Goal: Task Accomplishment & Management: Manage account settings

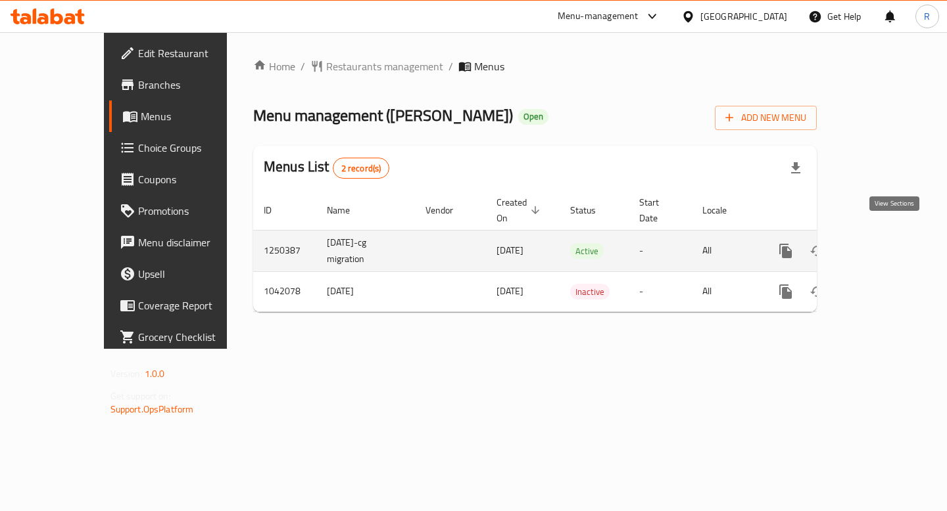
click at [888, 243] on icon "enhanced table" at bounding box center [880, 251] width 16 height 16
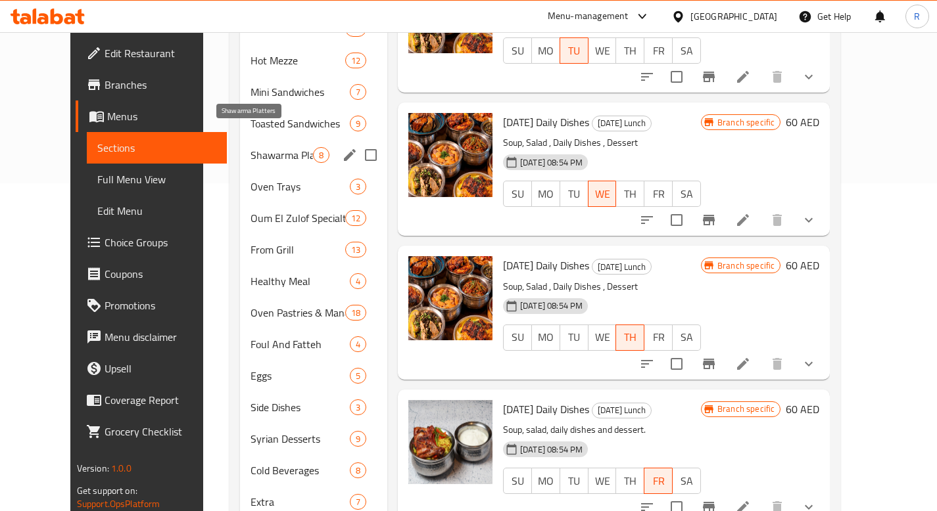
scroll to position [320, 0]
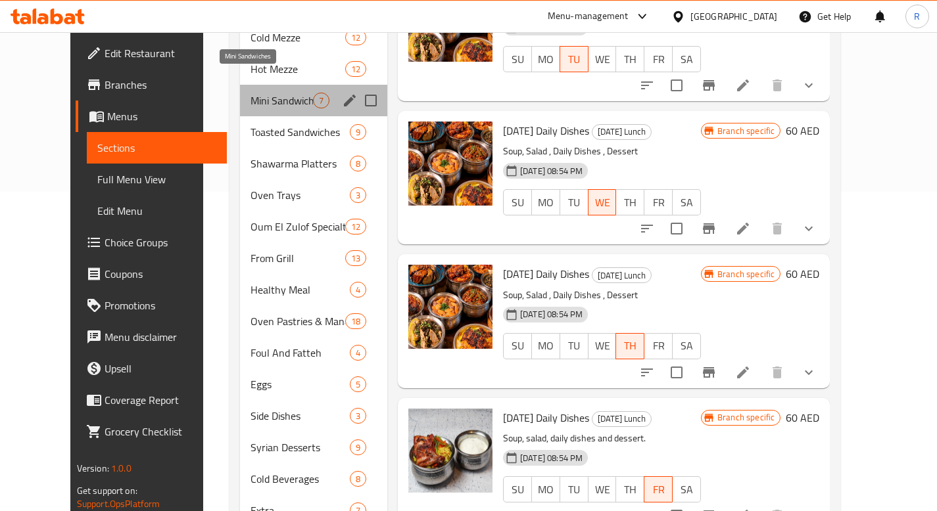
click at [250, 93] on span "Mini Sandwiches" at bounding box center [281, 101] width 62 height 16
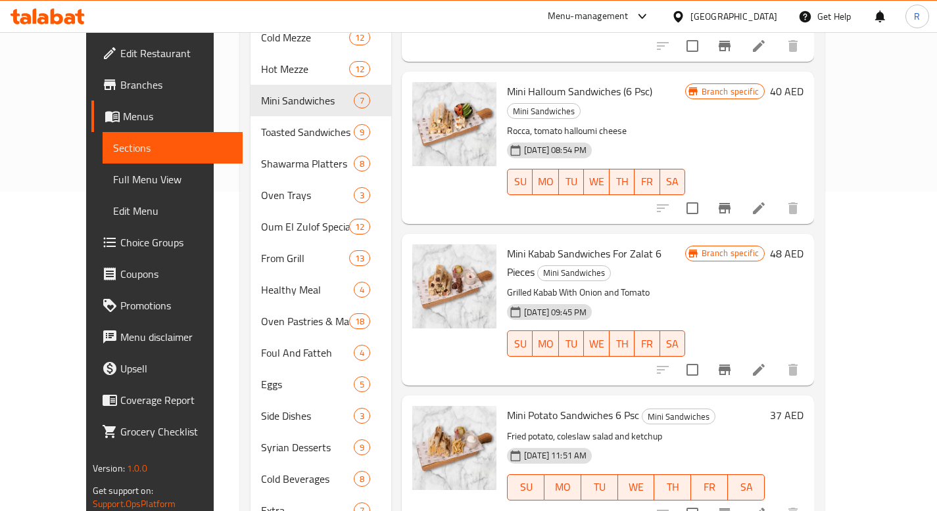
scroll to position [357, 0]
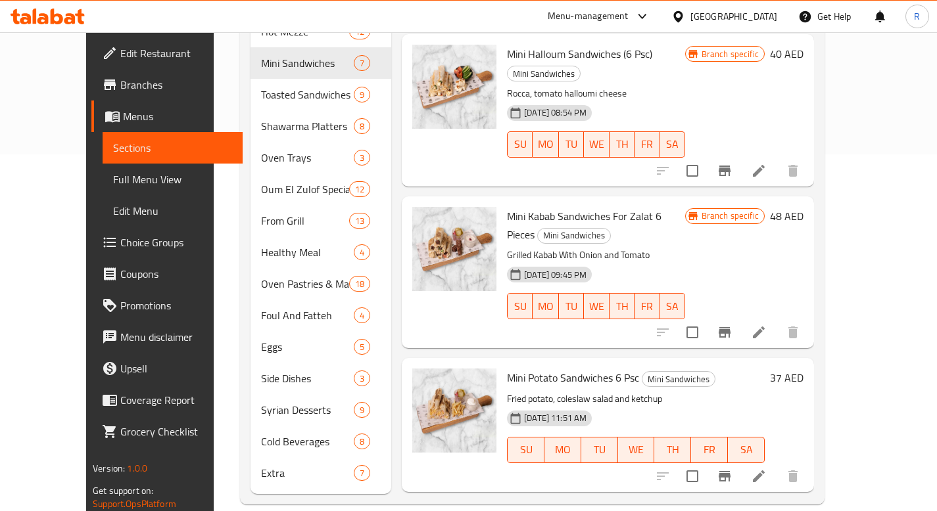
click at [120, 238] on span "Choice Groups" at bounding box center [176, 243] width 112 height 16
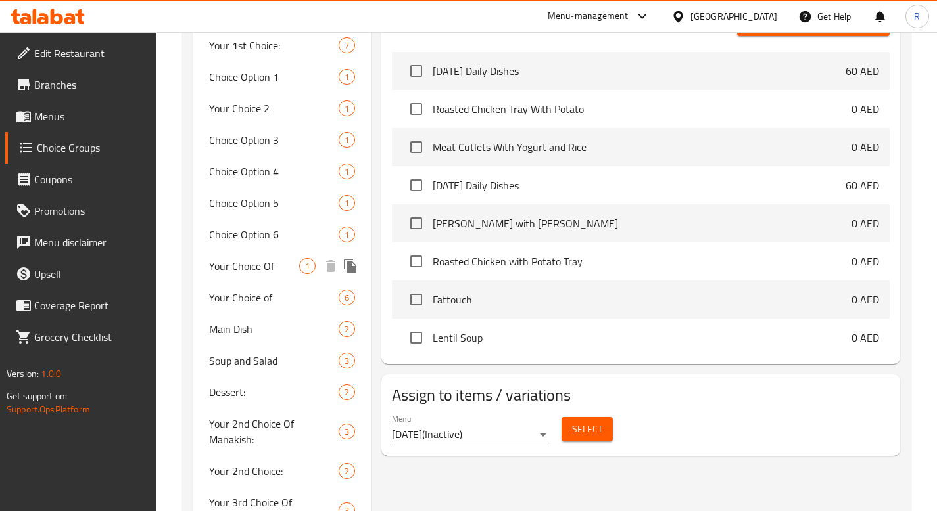
scroll to position [487, 0]
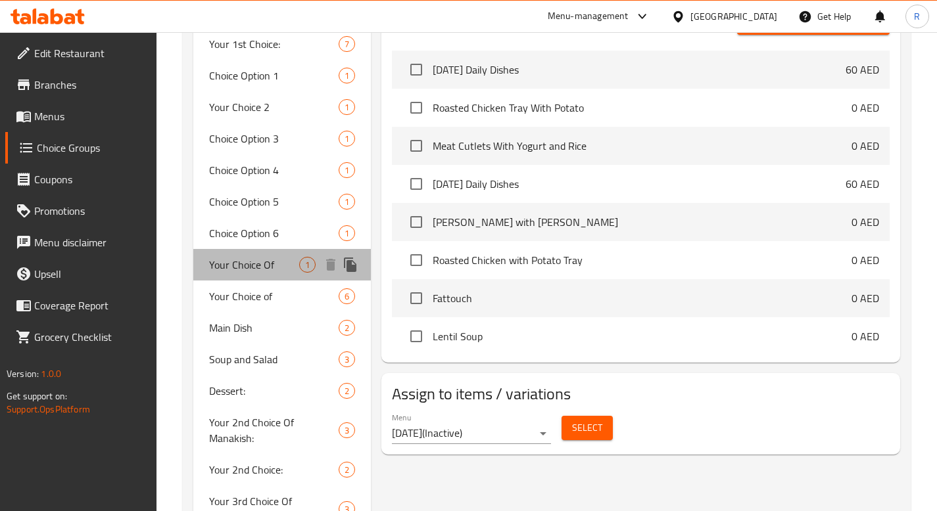
click at [266, 265] on span "Your Choice Of" at bounding box center [254, 265] width 91 height 16
type input "Your Choice Of"
type input "اختيارك من"
type input "0"
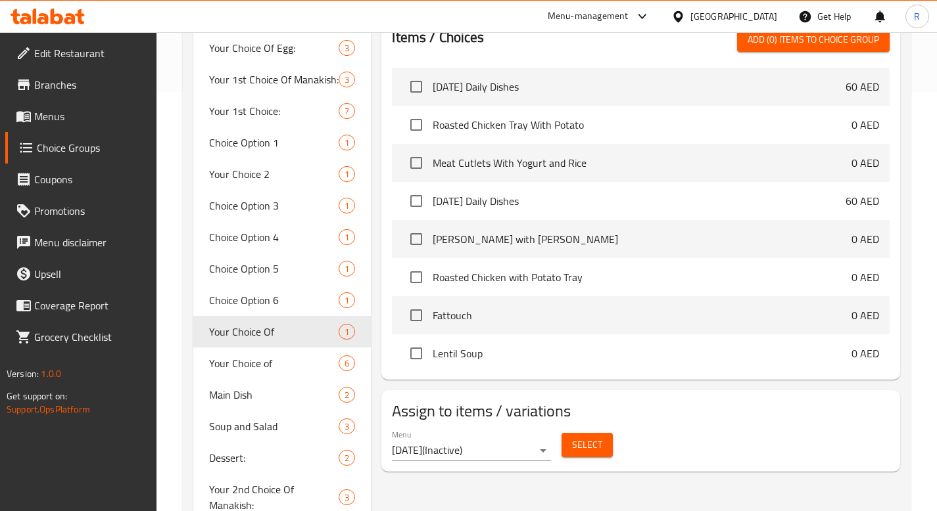
scroll to position [430, 0]
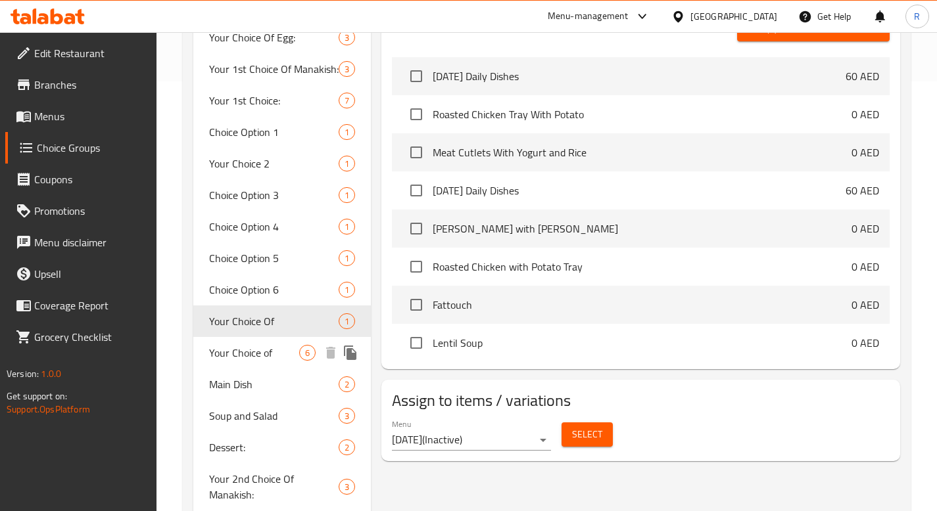
click at [254, 356] on span "Your Choice of" at bounding box center [254, 353] width 91 height 16
type input "Your Choice of"
type input "5"
type input "7"
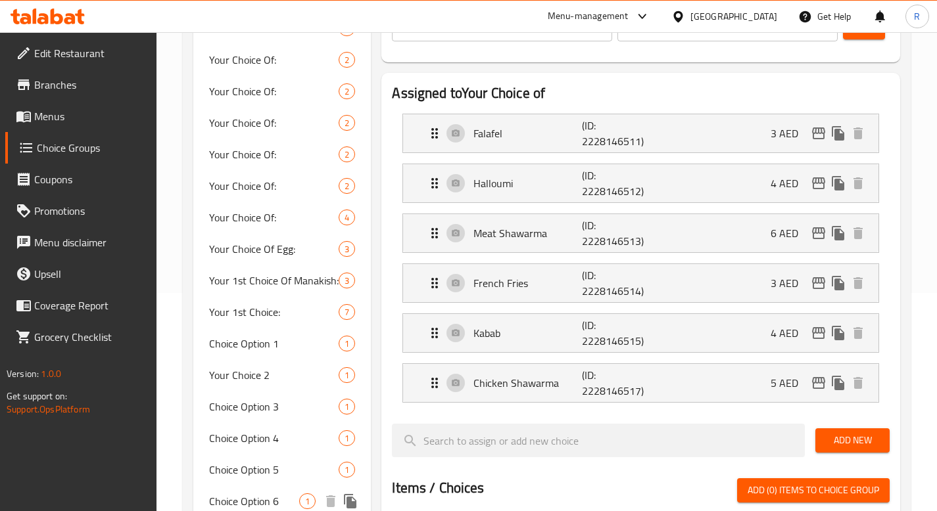
scroll to position [0, 0]
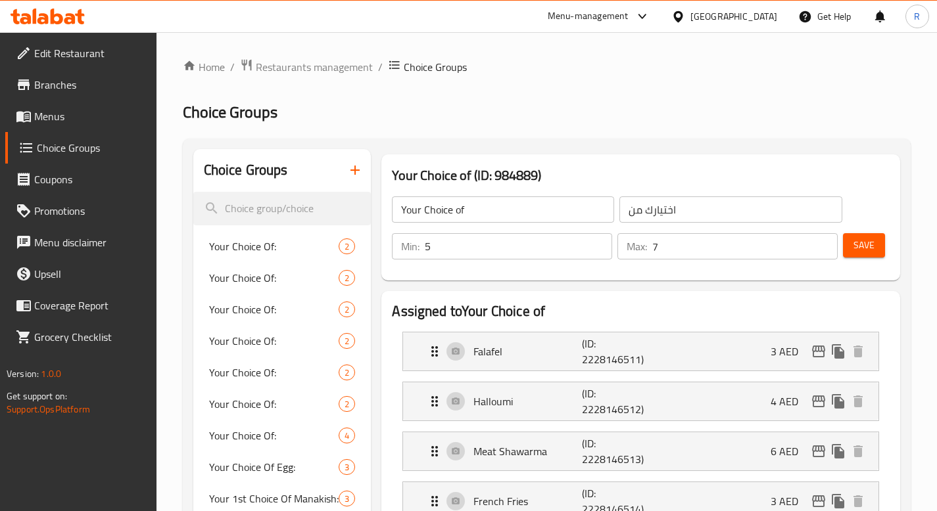
click at [463, 206] on input "Your Choice of" at bounding box center [503, 210] width 222 height 26
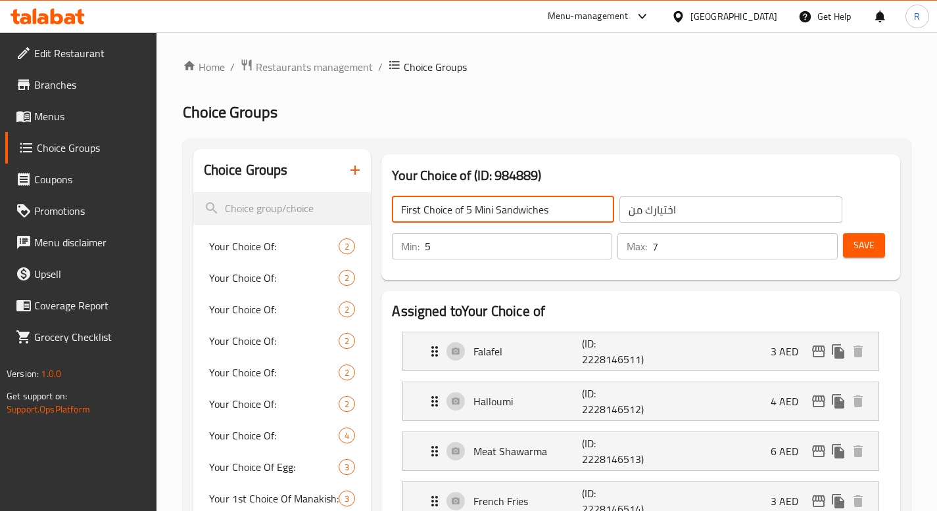
type input "First Choice of 5 Mini Sandwiches"
click at [690, 208] on input "اختيارك من" at bounding box center [730, 210] width 222 height 26
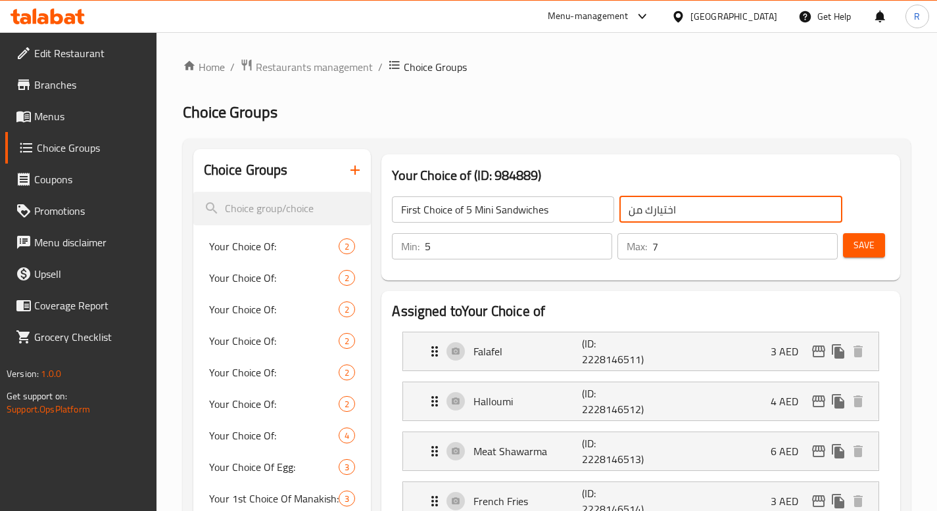
paste input "لاختيار الأول من 5 سندويشات صغيرة"
type input "الاختيار الأول من 5 سندويشات صغيرة"
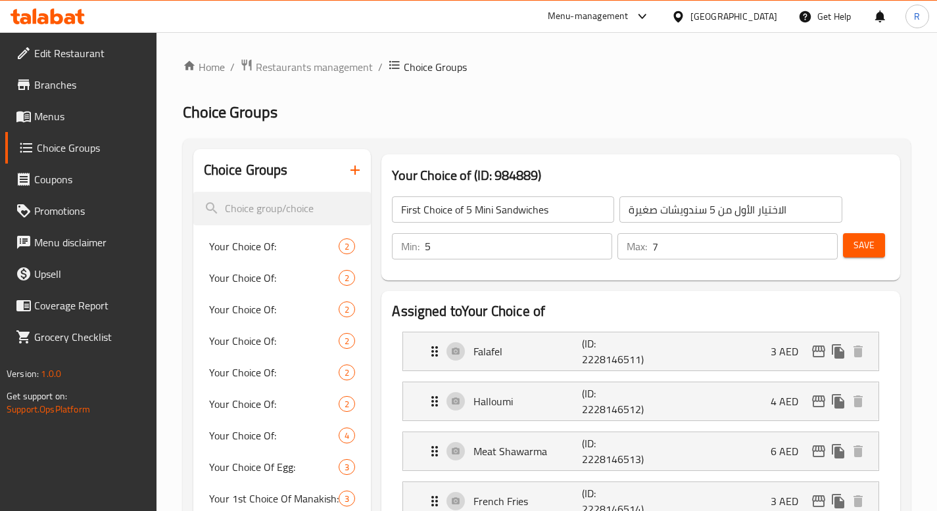
click at [822, 175] on h3 "Your Choice of (ID: 984889)" at bounding box center [641, 175] width 498 height 21
click at [705, 278] on div "Your Choice of (ID: 984889) First Choice of 5 Mini Sandwiches ​ الاختيار الأول …" at bounding box center [640, 218] width 519 height 126
click at [680, 251] on input "7" at bounding box center [744, 246] width 185 height 26
type input "5"
click at [723, 274] on div "First Choice of 5 Mini Sandwiches ​ الاختيار الأول من 5 سندويشات صغيرة ​ Min: 5…" at bounding box center [641, 228] width 508 height 95
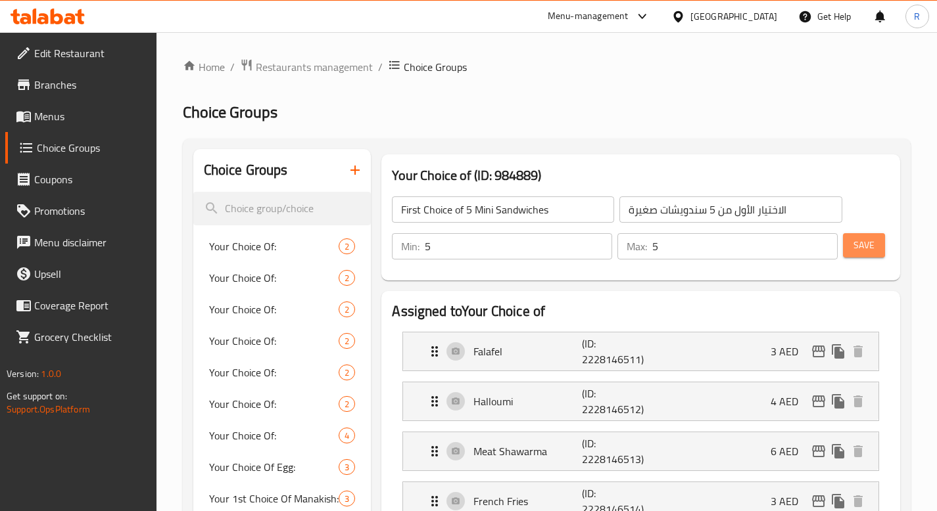
click at [856, 241] on span "Save" at bounding box center [863, 245] width 21 height 16
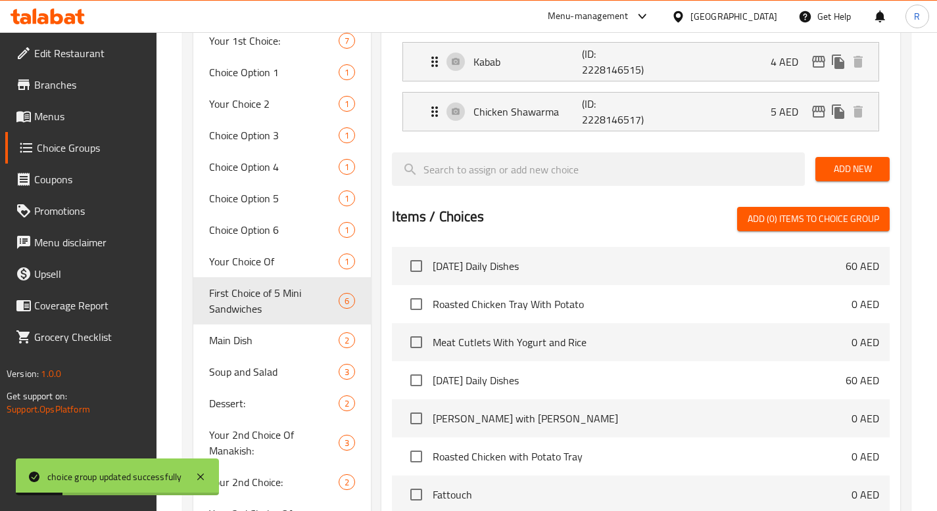
scroll to position [511, 0]
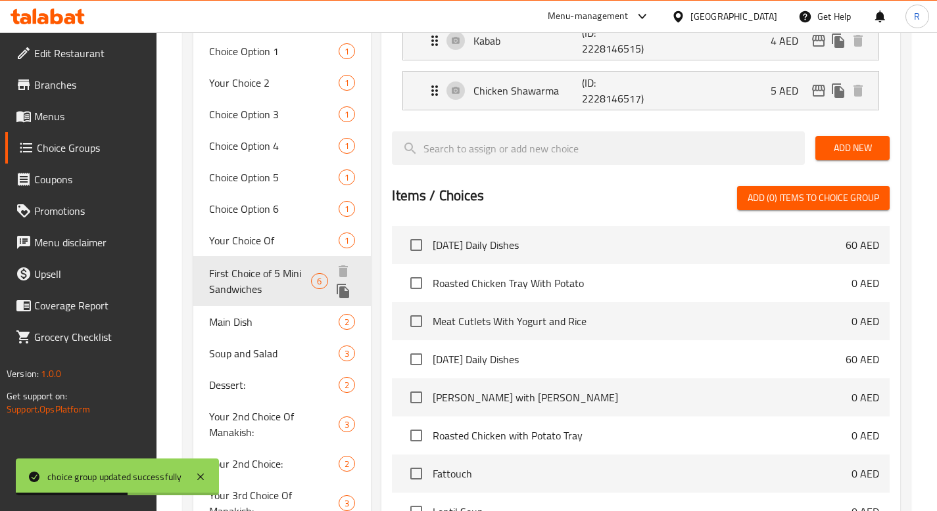
click at [343, 291] on icon "duplicate" at bounding box center [343, 291] width 12 height 14
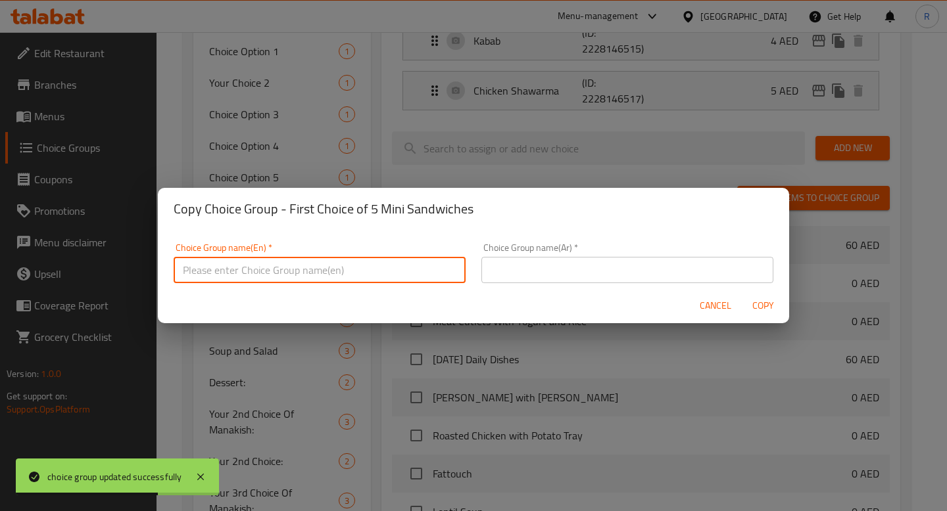
click at [284, 268] on input "text" at bounding box center [320, 270] width 292 height 26
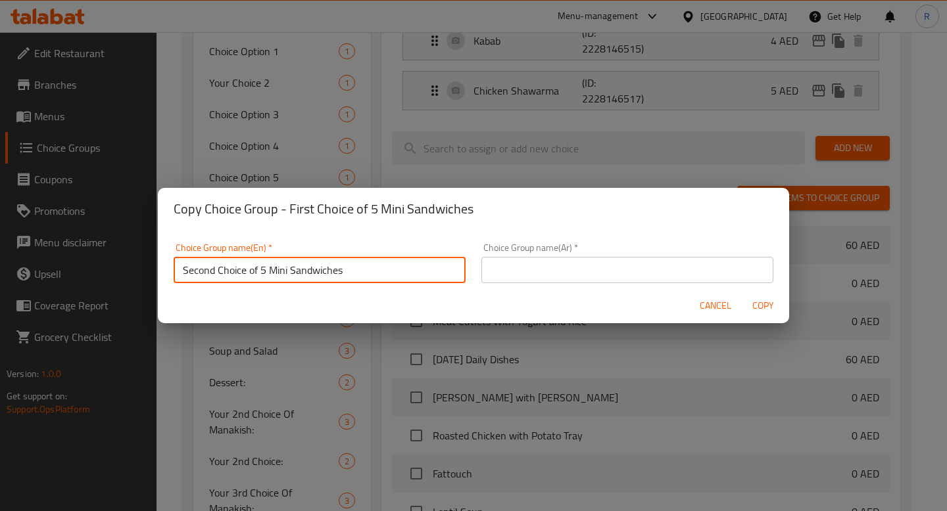
type input "Second Choice of 5 Mini Sandwiches"
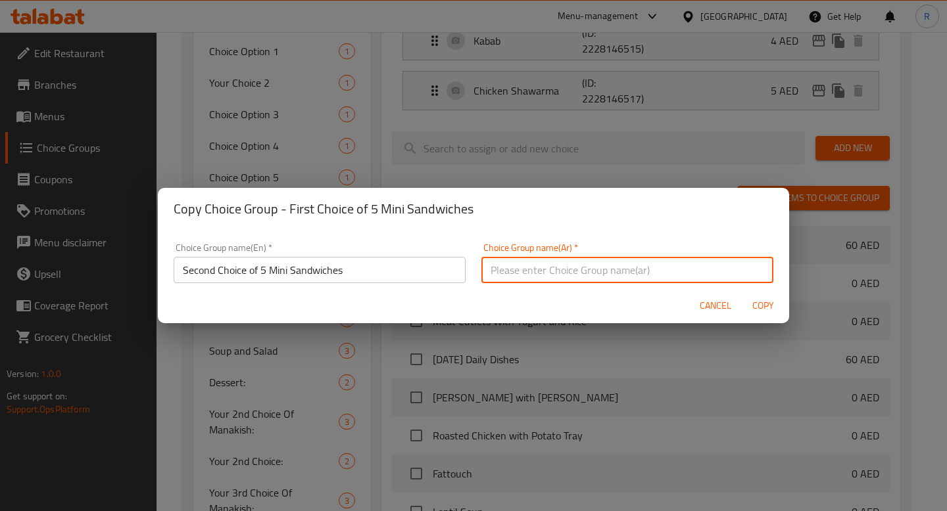
click at [521, 273] on input "text" at bounding box center [627, 270] width 292 height 26
paste input "الاختيار الثاني من 5 سندويشات صغيرة"
type input "الاختيار الثاني من 5 سندويشات صغيرة"
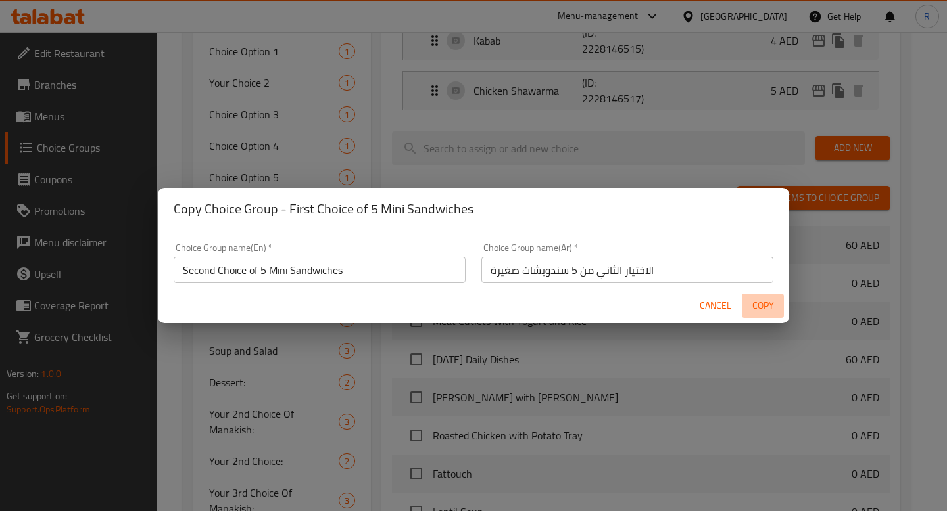
click at [768, 305] on span "Copy" at bounding box center [763, 306] width 32 height 16
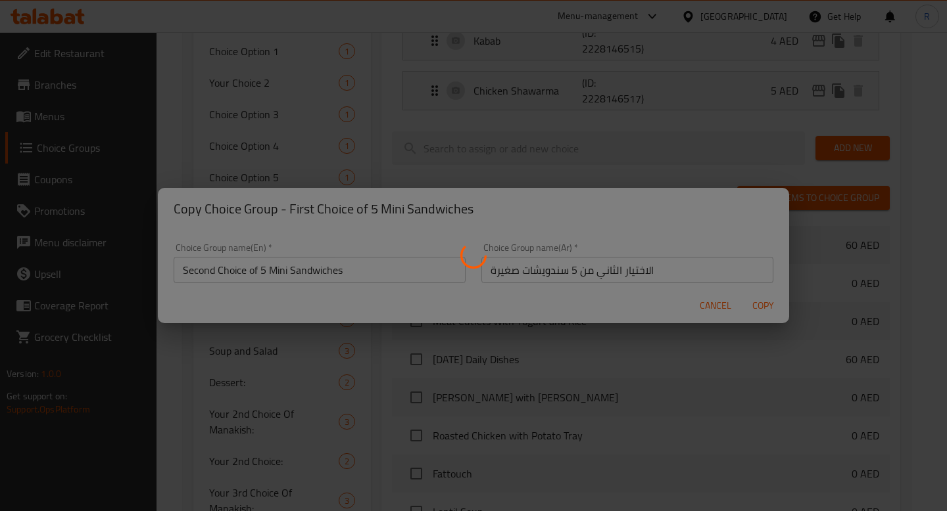
type input "Second Choice of 5 Mini Sandwiches"
type input "الاختيار الثاني من 5 سندويشات صغيرة"
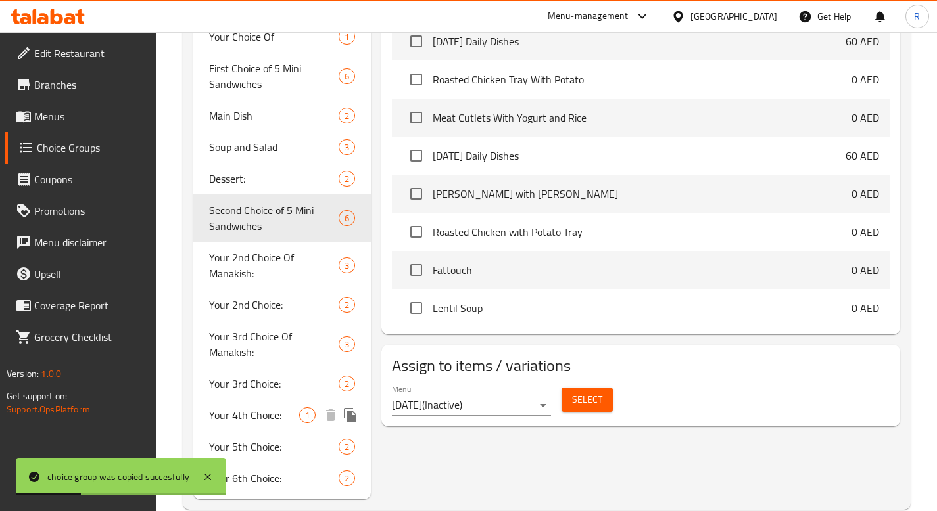
scroll to position [717, 0]
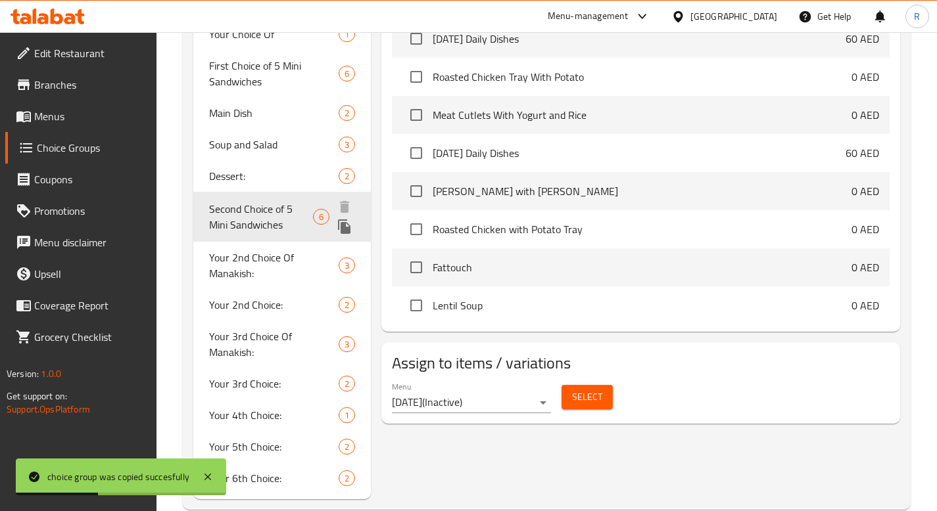
click at [260, 221] on span "Second Choice of 5 Mini Sandwiches" at bounding box center [261, 217] width 105 height 32
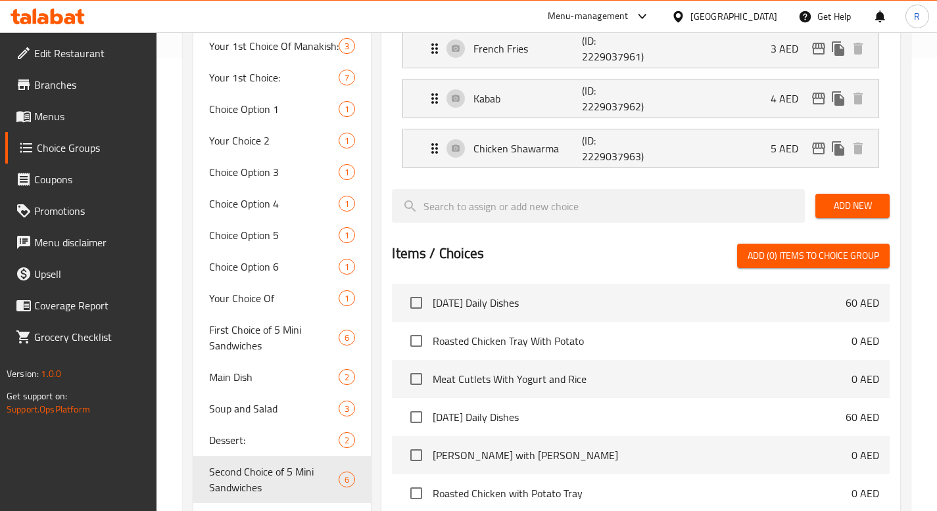
scroll to position [455, 0]
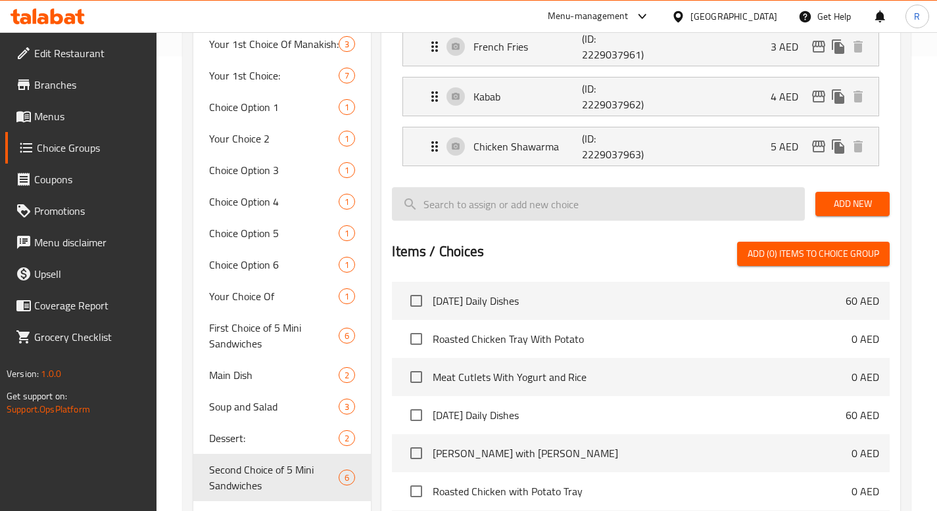
click at [505, 211] on input "search" at bounding box center [598, 204] width 413 height 34
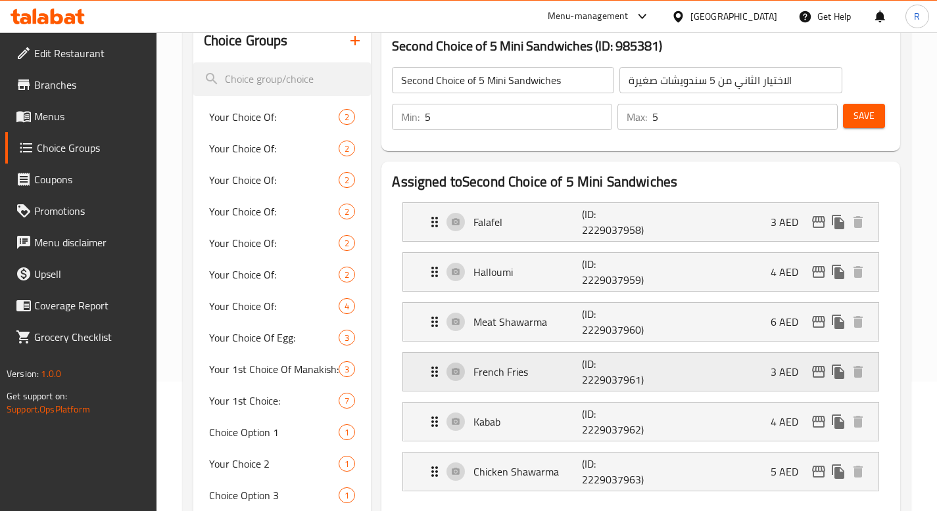
scroll to position [314, 0]
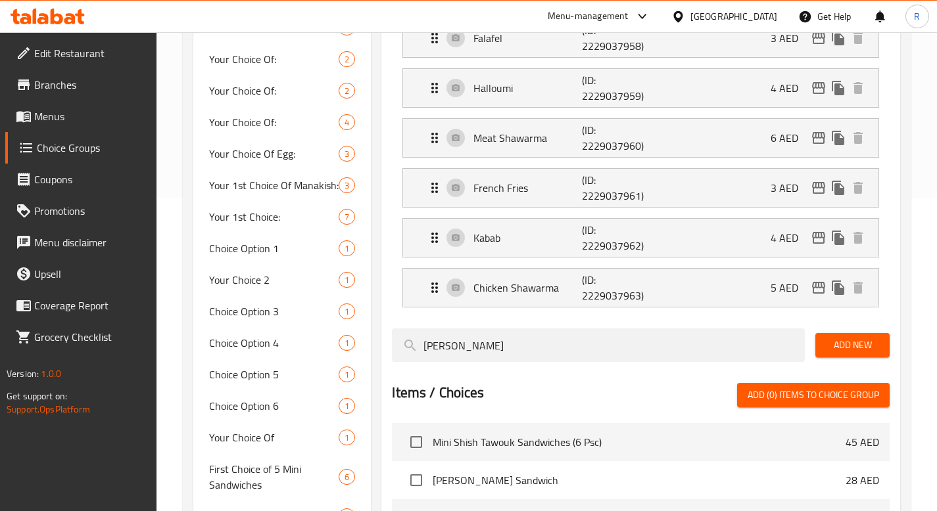
type input "[PERSON_NAME]"
click at [853, 340] on span "Add New" at bounding box center [852, 345] width 53 height 16
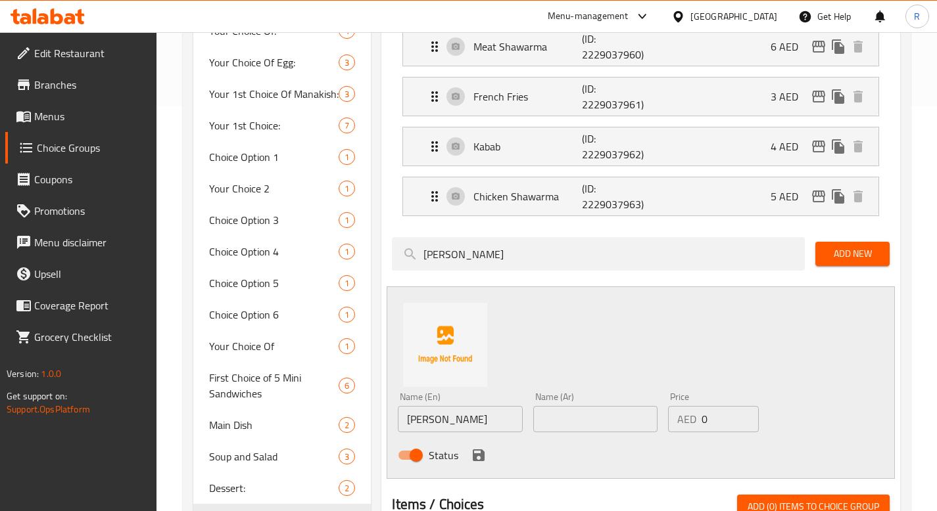
scroll to position [406, 0]
click at [558, 417] on input "text" at bounding box center [595, 418] width 124 height 26
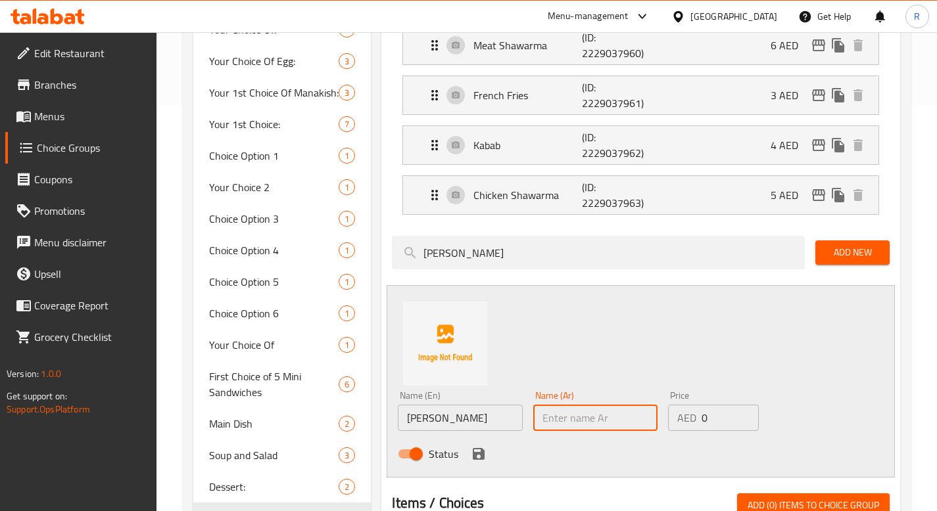
click at [491, 418] on input "[PERSON_NAME]" at bounding box center [460, 418] width 124 height 26
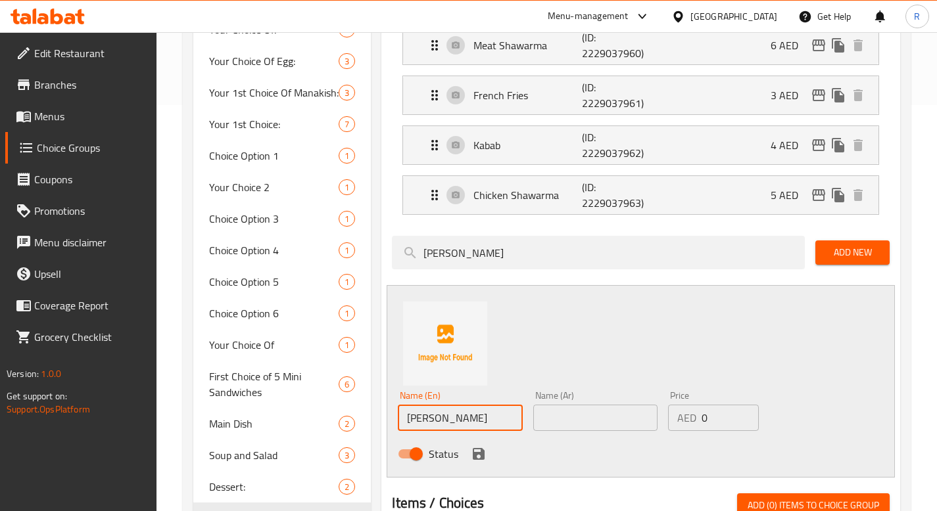
click at [575, 415] on input "text" at bounding box center [595, 418] width 124 height 26
paste input "شيش طاووق"
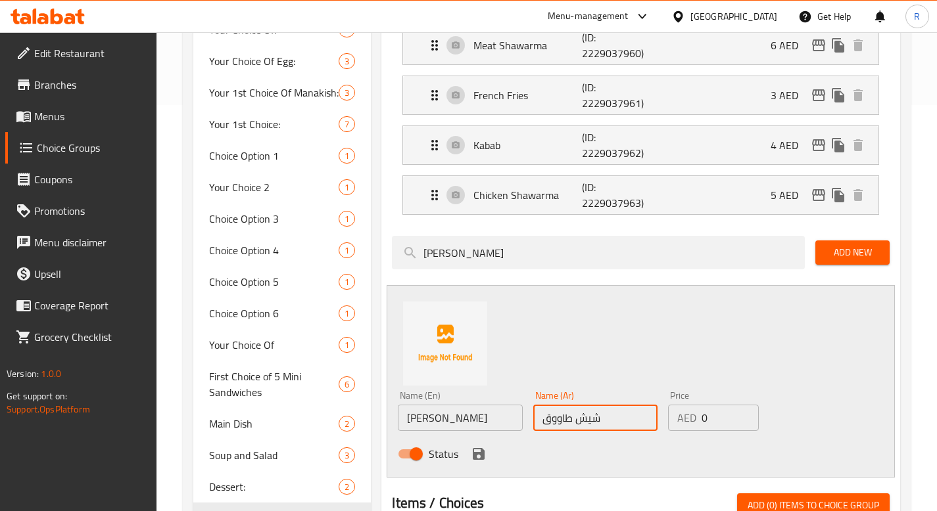
type input "شيش طاووق"
click at [708, 422] on input "0" at bounding box center [730, 418] width 57 height 26
type input "6"
click at [918, 371] on div "Home / Restaurants management / Choice Groups Choice Groups Choice Groups Your …" at bounding box center [546, 250] width 780 height 1249
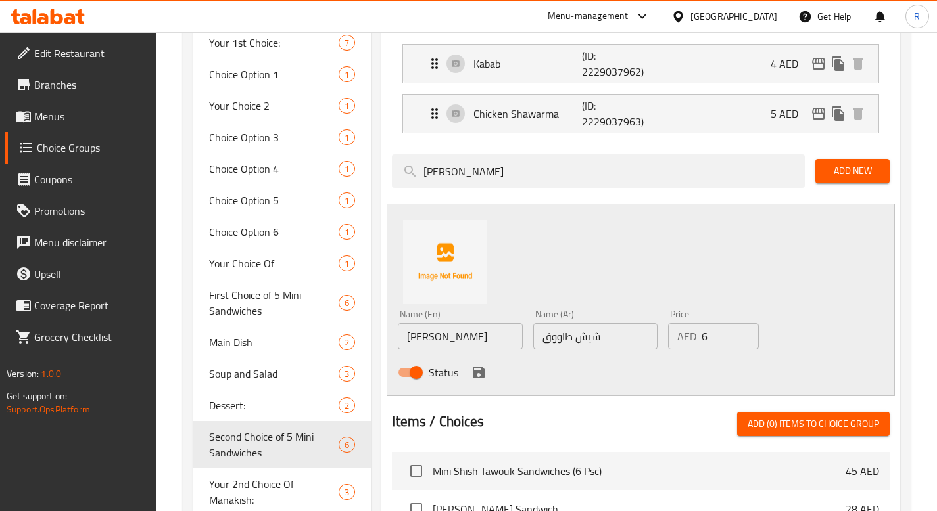
scroll to position [488, 0]
click at [479, 371] on icon "save" at bounding box center [479, 373] width 12 height 12
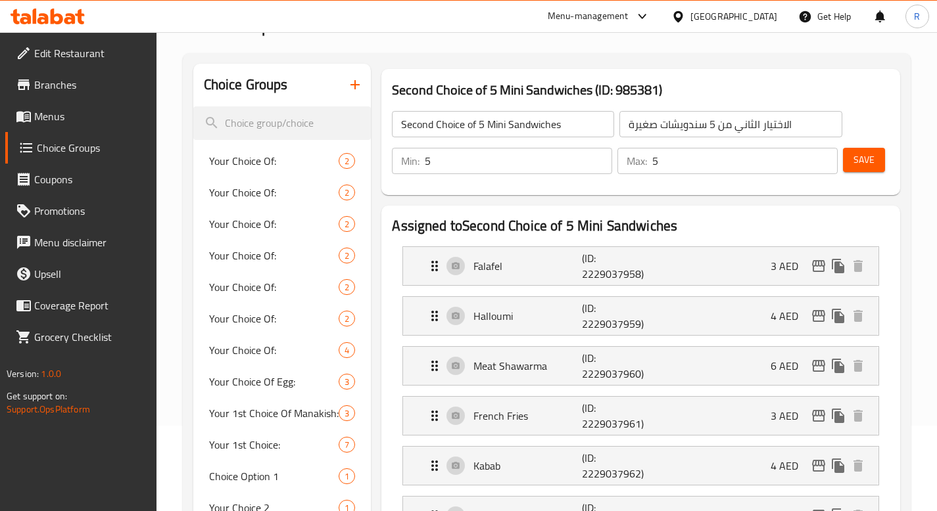
scroll to position [42, 0]
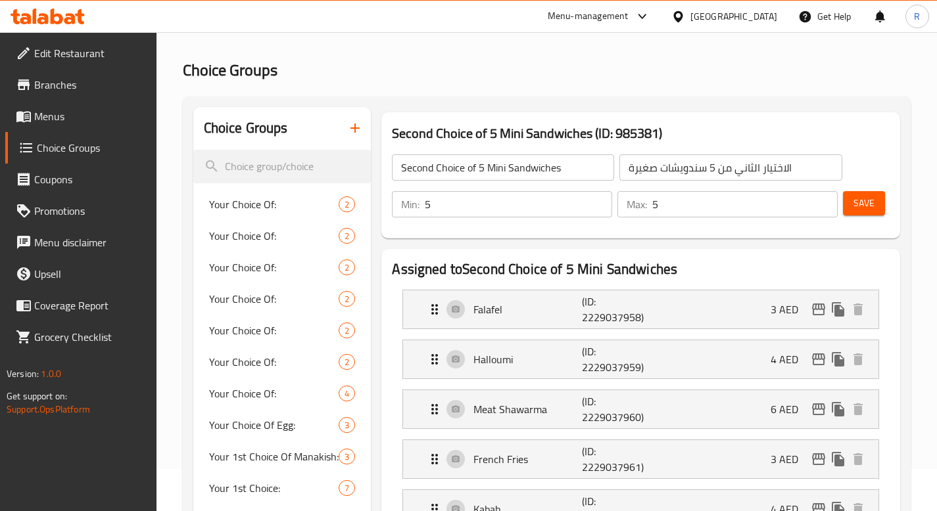
click at [842, 190] on div "Save" at bounding box center [860, 205] width 41 height 32
click at [850, 197] on button "Save" at bounding box center [864, 203] width 42 height 24
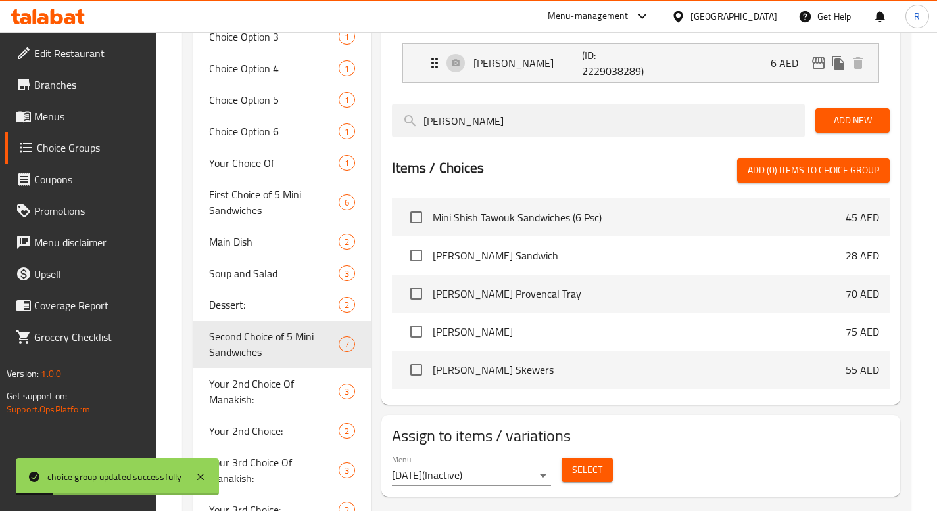
scroll to position [592, 0]
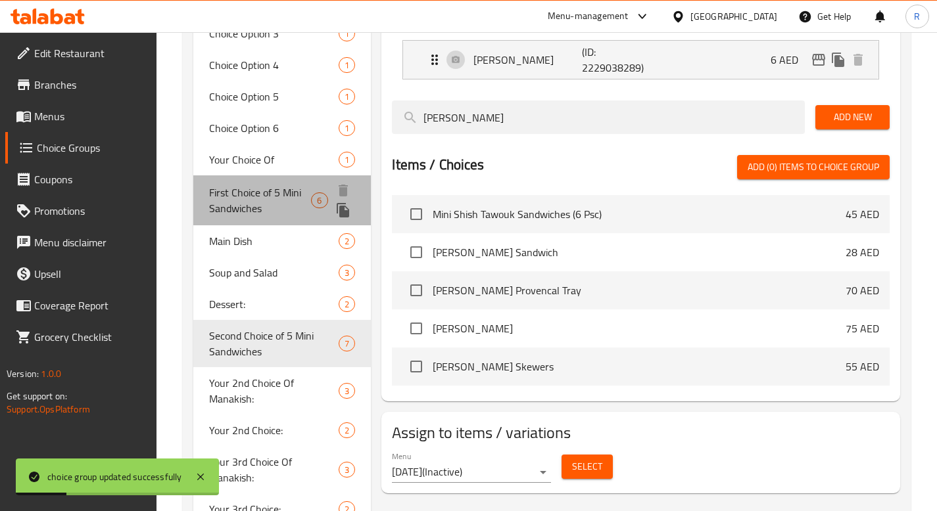
click at [258, 204] on span "First Choice of 5 Mini Sandwiches" at bounding box center [260, 201] width 103 height 32
type input "First Choice of 5 Mini Sandwiches"
type input "الاختيار الأول من 5 سندويشات صغيرة"
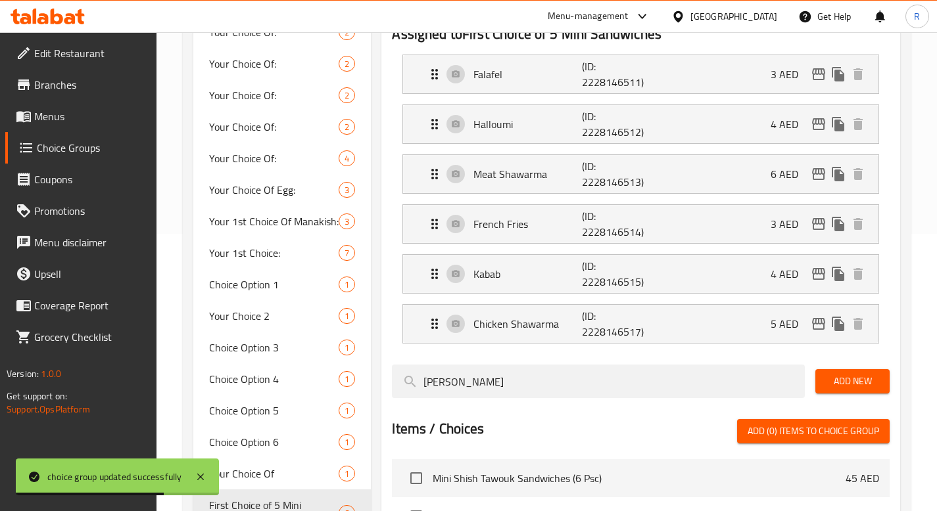
scroll to position [289, 0]
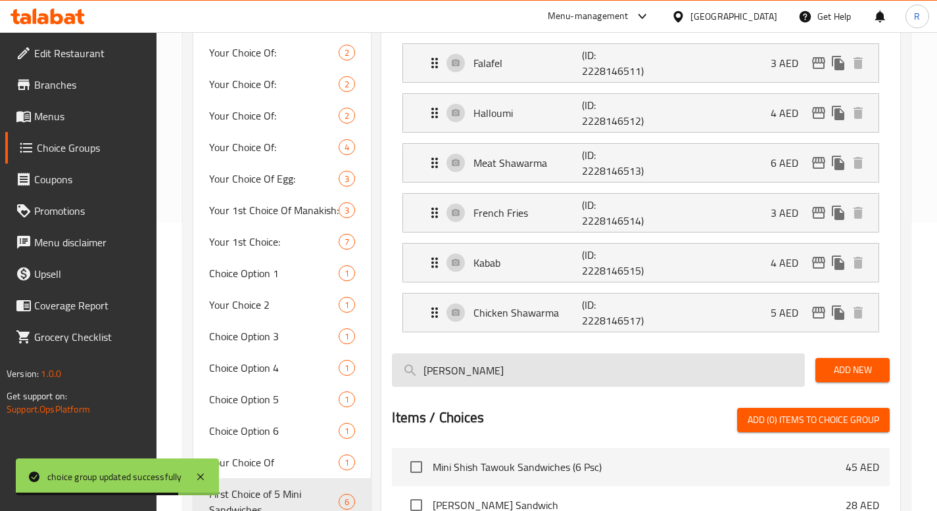
click at [519, 374] on input "[PERSON_NAME]" at bounding box center [598, 371] width 413 height 34
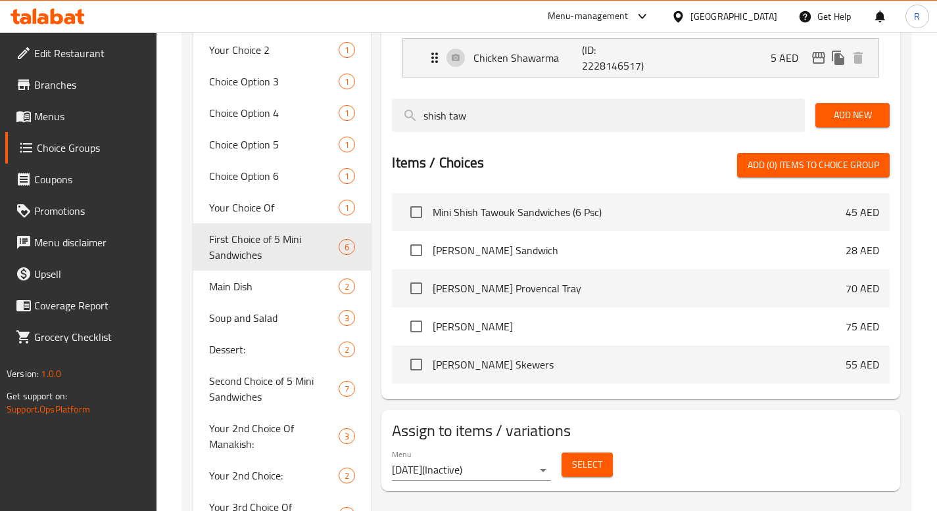
scroll to position [549, 0]
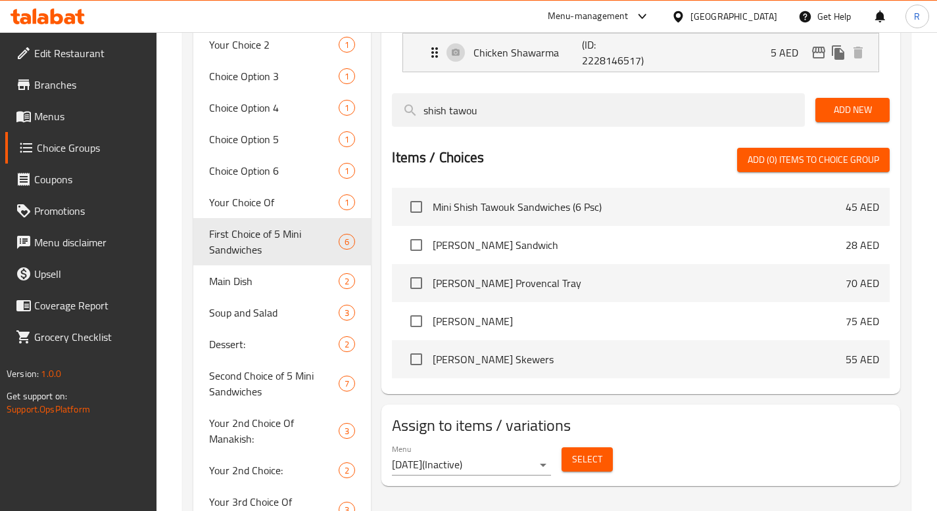
type input "shish tawouk"
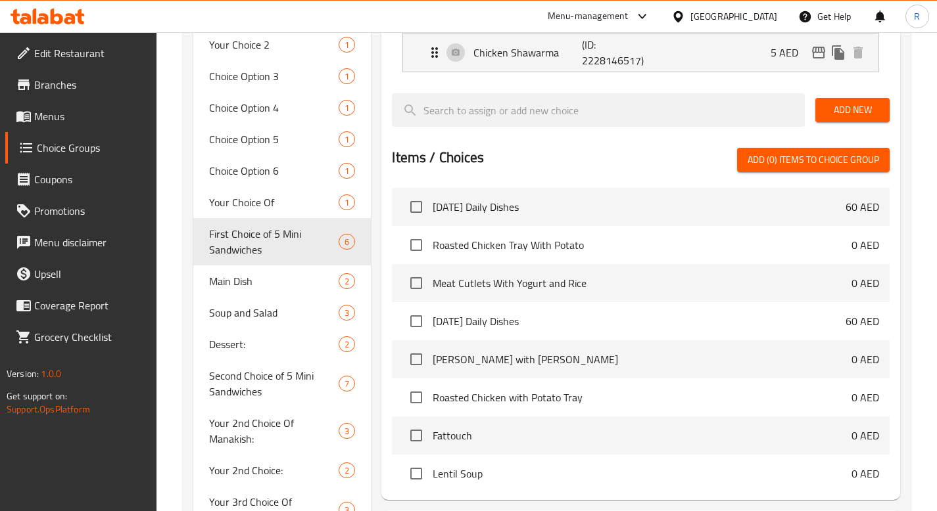
click at [840, 112] on span "Add New" at bounding box center [852, 110] width 53 height 16
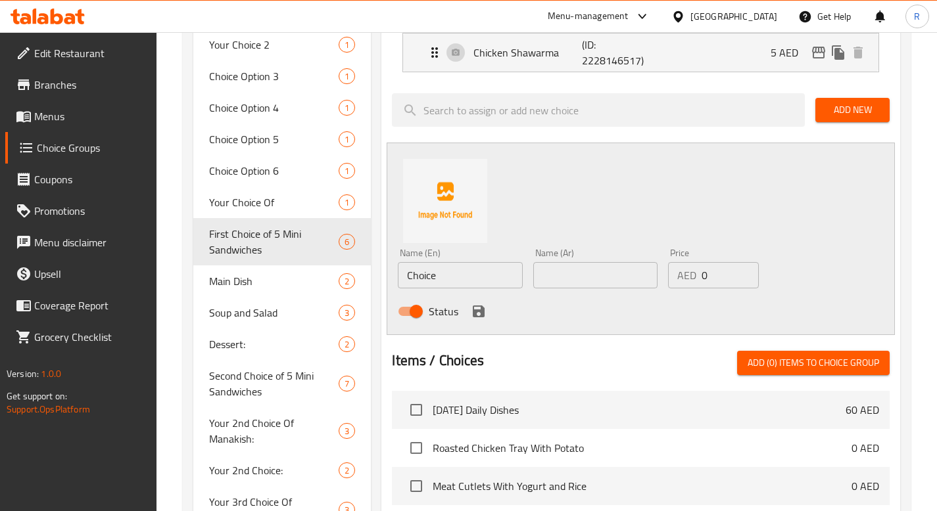
click at [472, 283] on input "Choice" at bounding box center [460, 275] width 124 height 26
type input "T"
type input "[PERSON_NAME]"
click at [568, 275] on input "text" at bounding box center [595, 275] width 124 height 26
paste input "شيش طاووق"
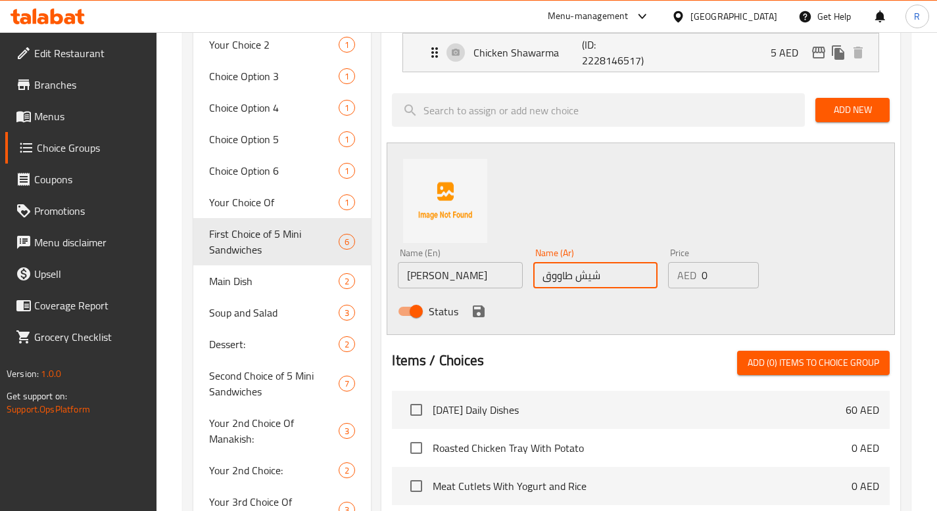
type input "شيش طاووق"
drag, startPoint x: 567, startPoint y: 306, endPoint x: 609, endPoint y: 303, distance: 42.2
click at [567, 306] on div "Status" at bounding box center [594, 312] width 405 height 36
click at [715, 278] on input "0" at bounding box center [730, 275] width 57 height 26
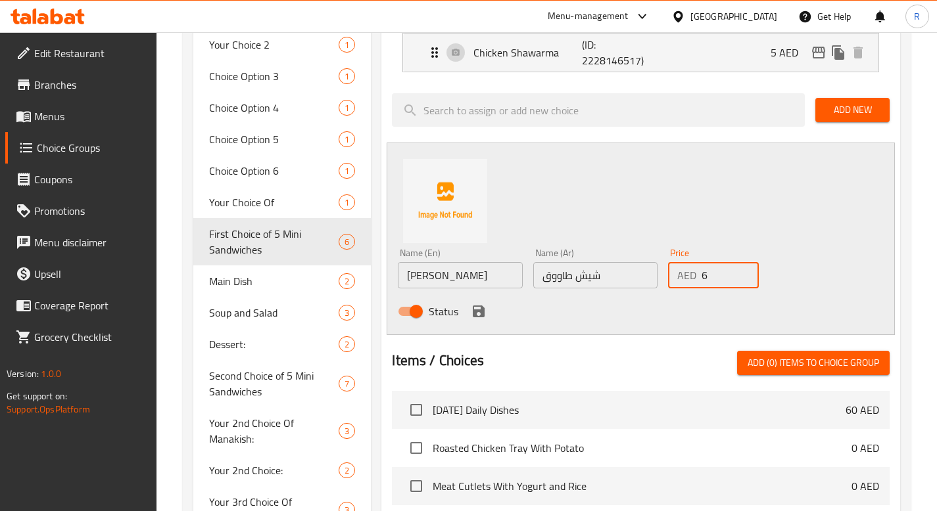
type input "6"
click at [479, 313] on icon "save" at bounding box center [479, 312] width 16 height 16
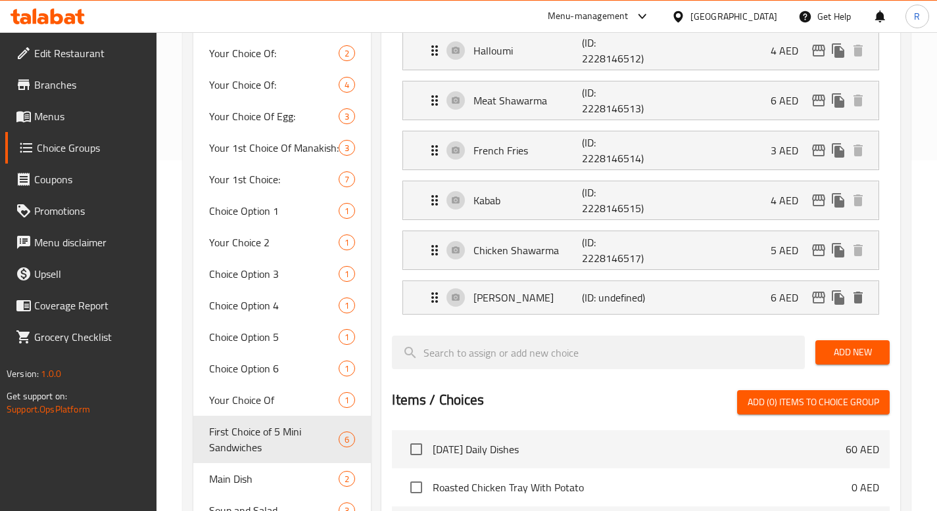
scroll to position [0, 0]
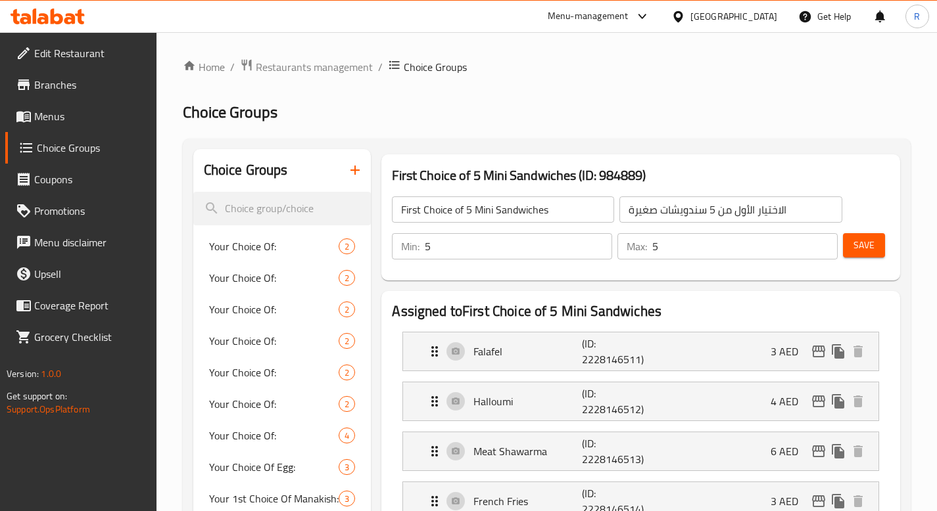
click at [856, 243] on span "Save" at bounding box center [863, 245] width 21 height 16
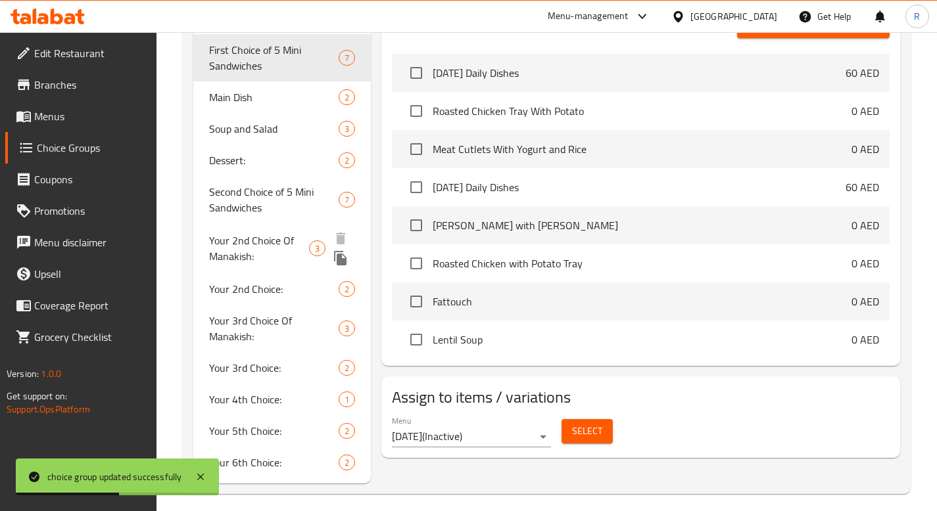
scroll to position [726, 0]
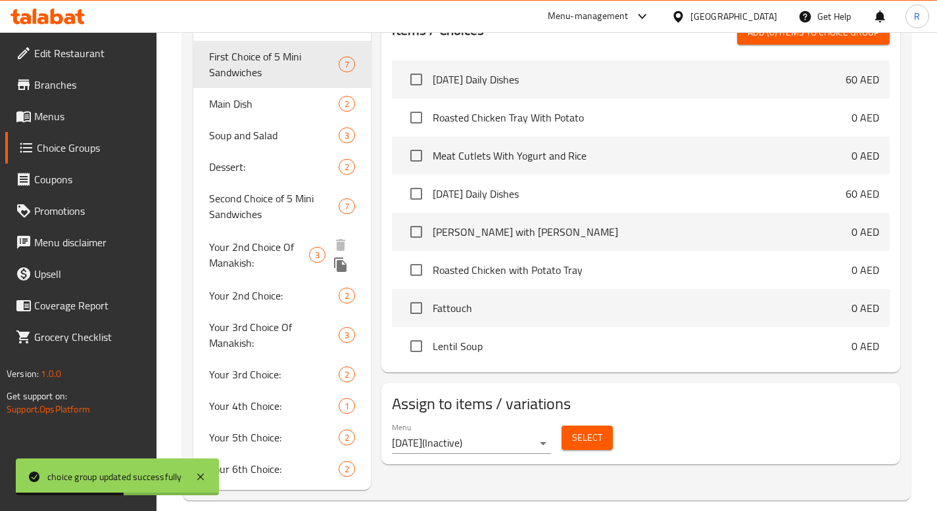
click at [280, 245] on span "Your 2nd Choice Of Manakish:" at bounding box center [259, 255] width 100 height 32
type input "Your 2nd Choice Of Manakish:"
type input "اختيارك الثاني من المناقيش:"
type input "1"
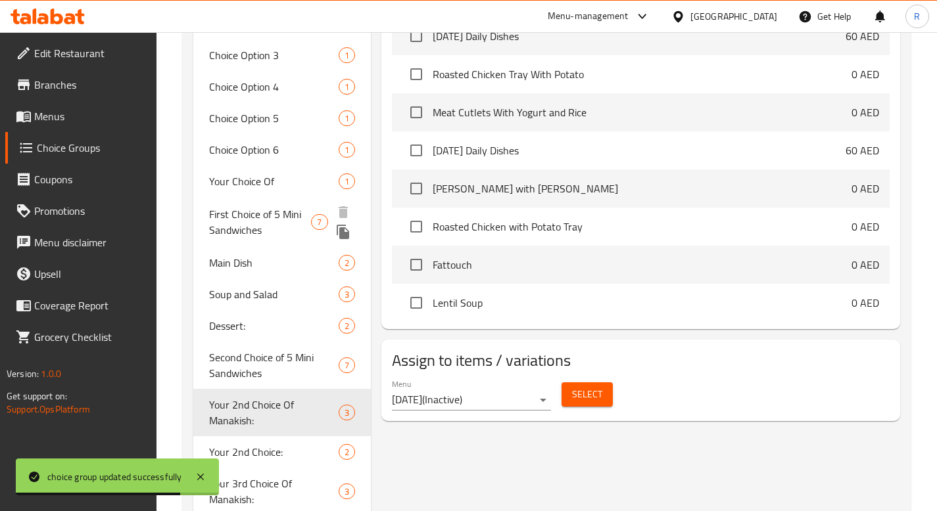
scroll to position [548, 0]
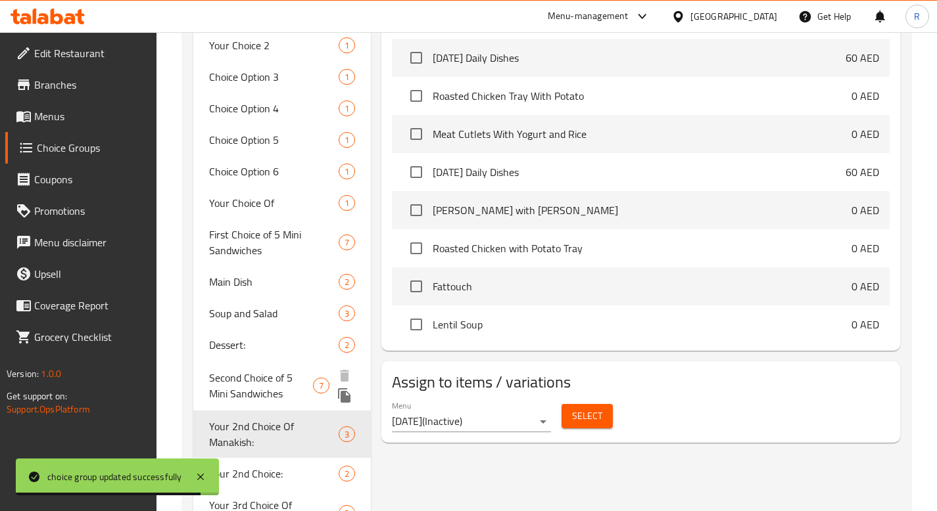
click at [257, 383] on span "Second Choice of 5 Mini Sandwiches" at bounding box center [261, 386] width 105 height 32
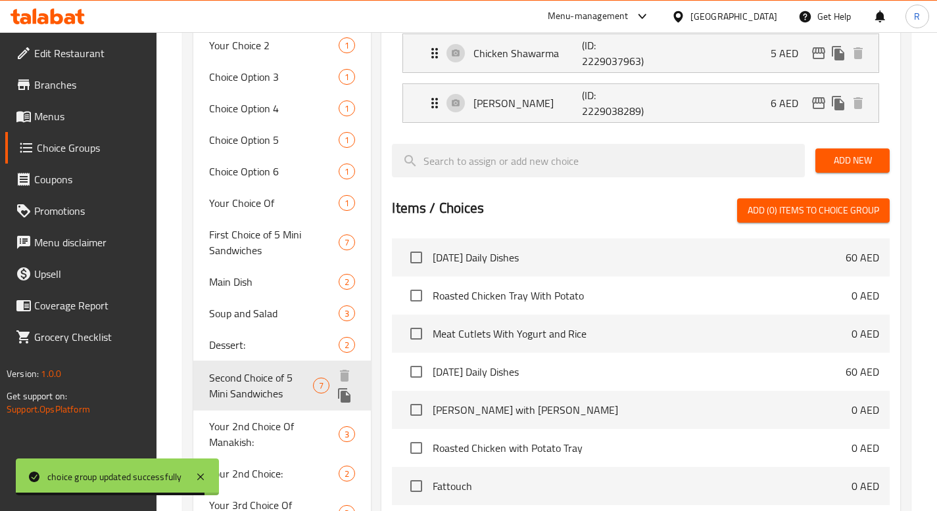
type input "Second Choice of 5 Mini Sandwiches"
type input "الاختيار الثاني من 5 سندويشات صغيرة"
type input "5"
click at [344, 395] on icon "duplicate" at bounding box center [344, 396] width 12 height 14
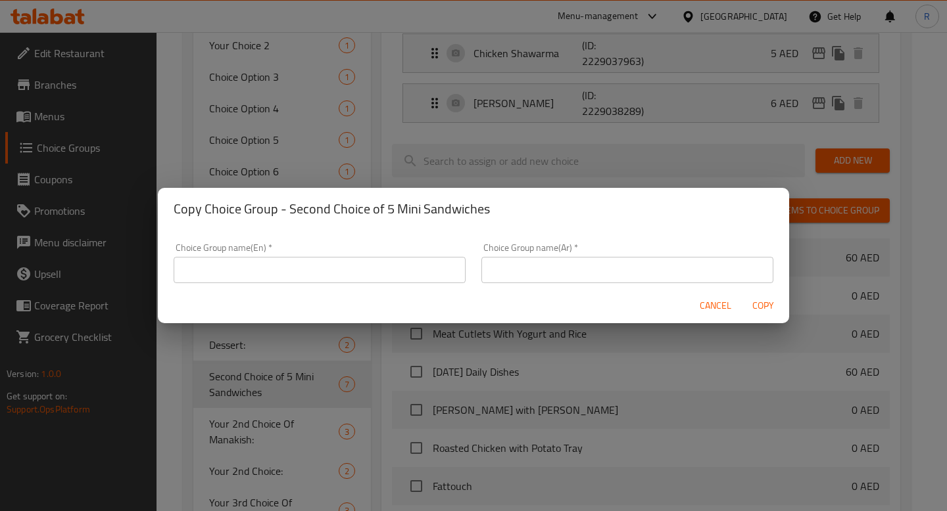
click at [282, 275] on input "text" at bounding box center [320, 270] width 292 height 26
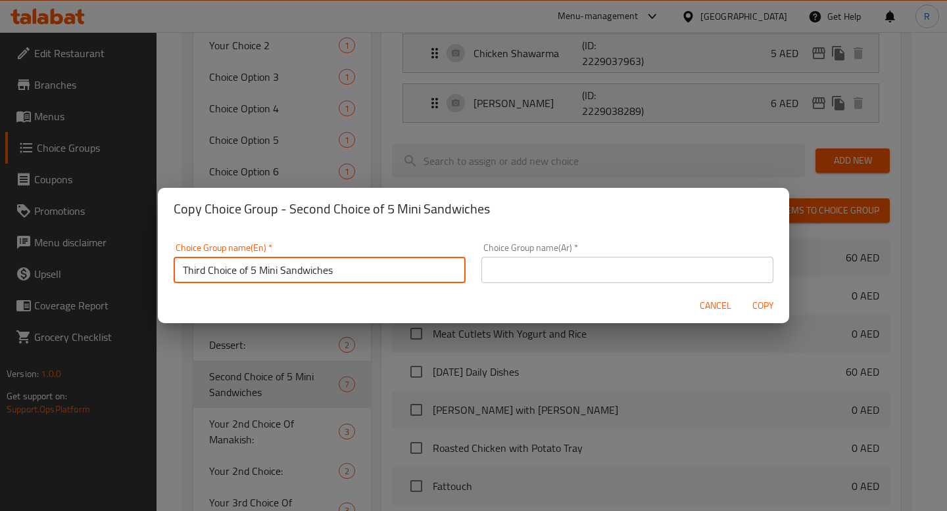
type input "Third Choice of 5 Mini Sandwiches"
click at [554, 275] on input "text" at bounding box center [627, 270] width 292 height 26
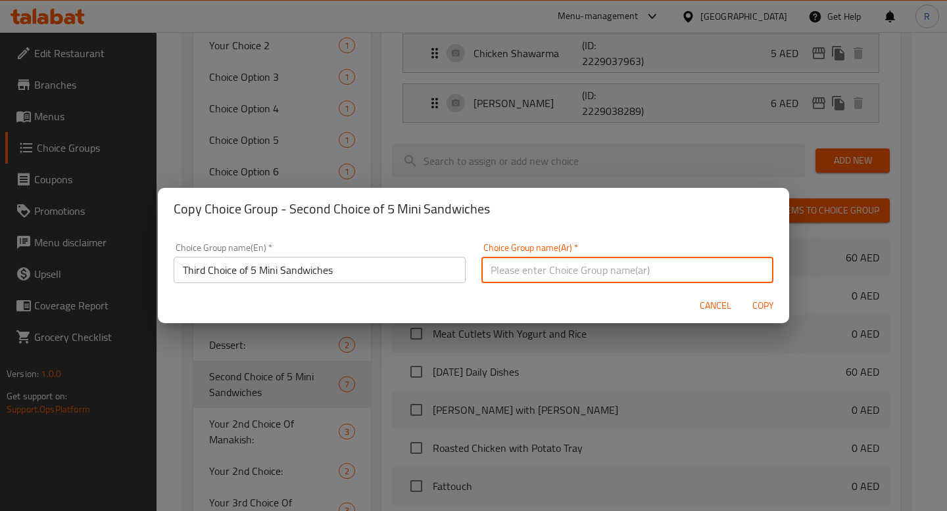
paste input "الاختيار الثالث من 5 سندويشات صغيرة"
type input "الاختيار الثالث من 5 سندويشات صغيرة"
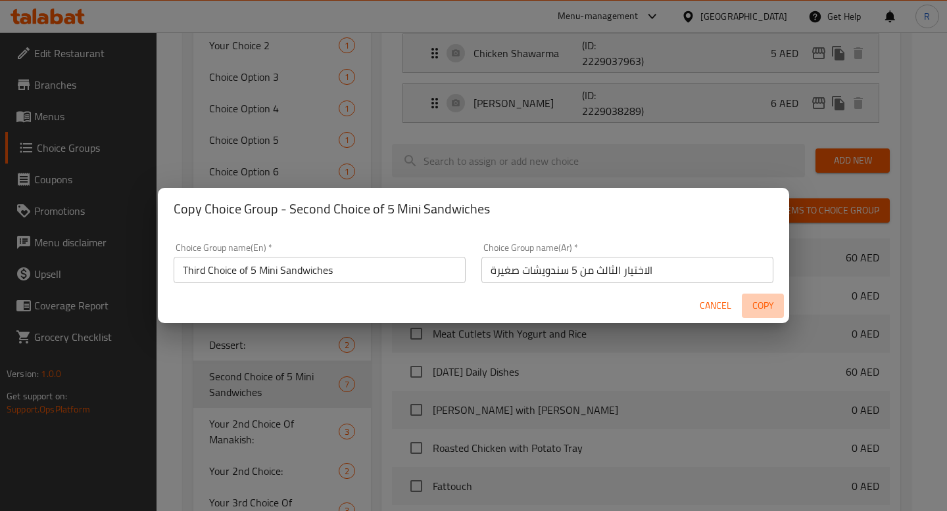
click at [756, 305] on span "Copy" at bounding box center [763, 306] width 32 height 16
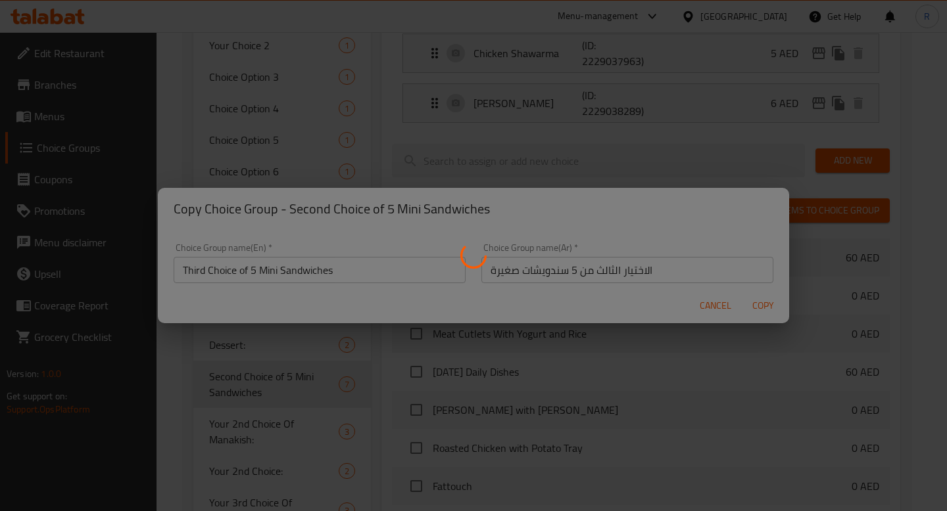
type input "Third Choice of 5 Mini Sandwiches"
type input "الاختيار الثالث من 5 سندويشات صغيرة"
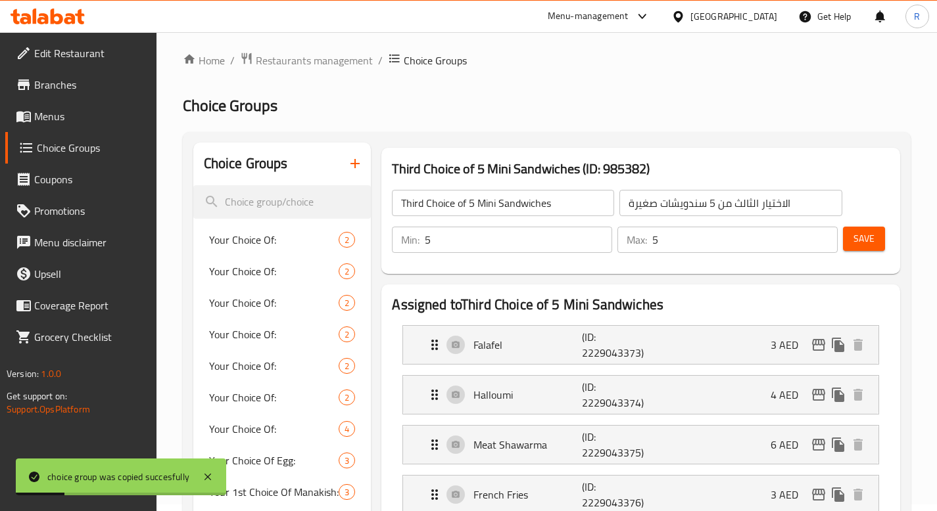
scroll to position [0, 0]
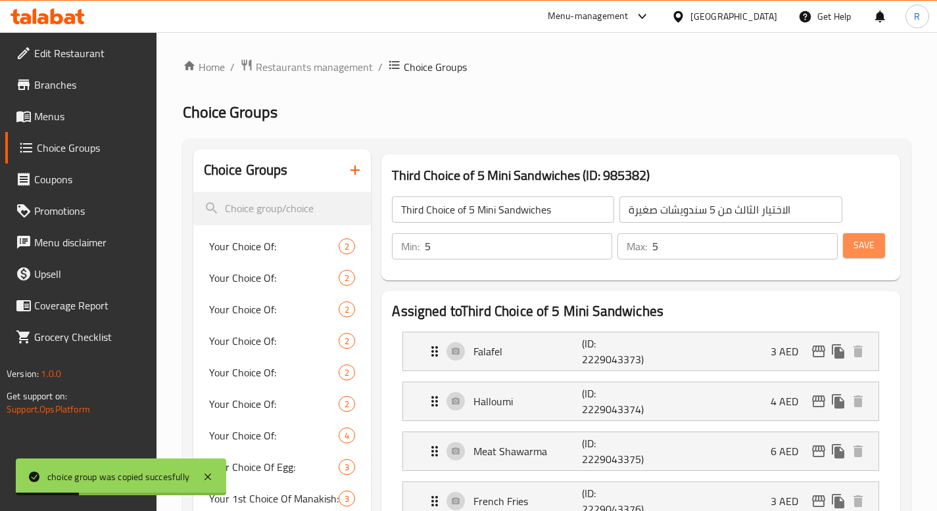
click at [863, 242] on span "Save" at bounding box center [863, 245] width 21 height 16
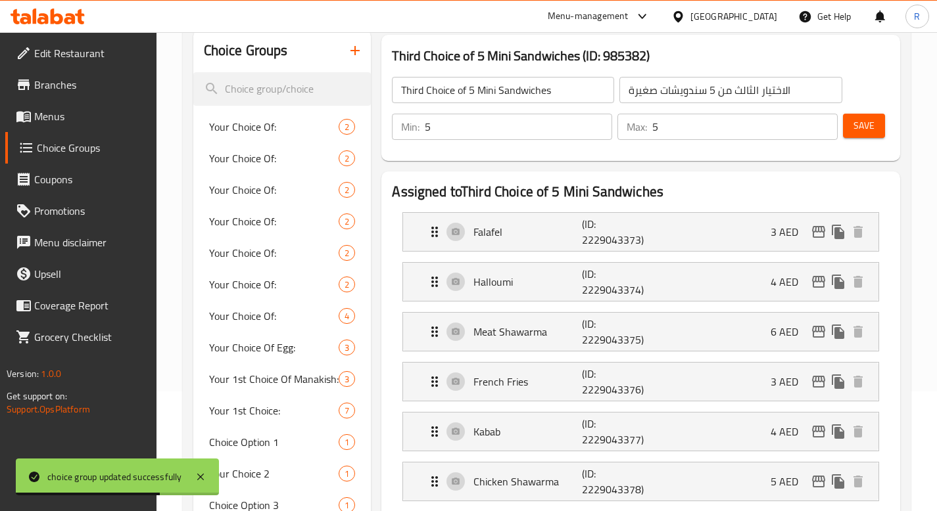
scroll to position [40, 0]
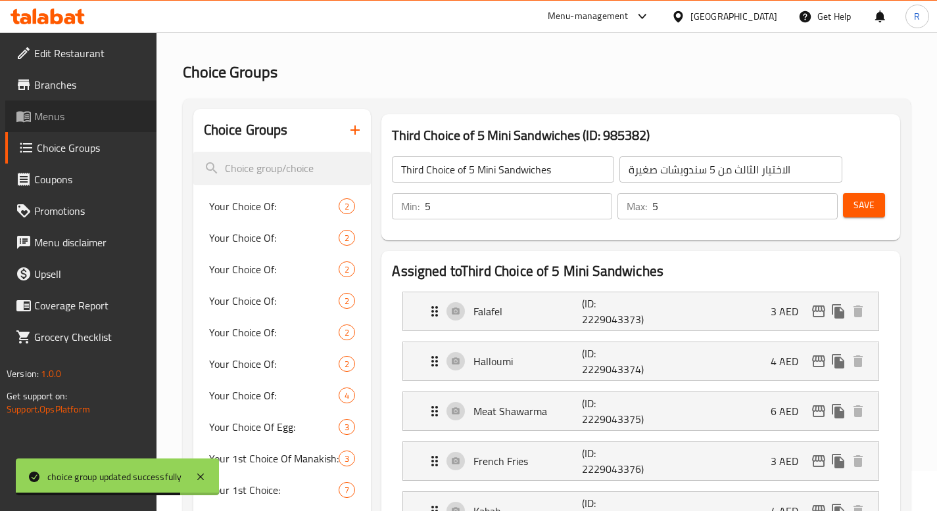
click at [60, 122] on span "Menus" at bounding box center [90, 116] width 112 height 16
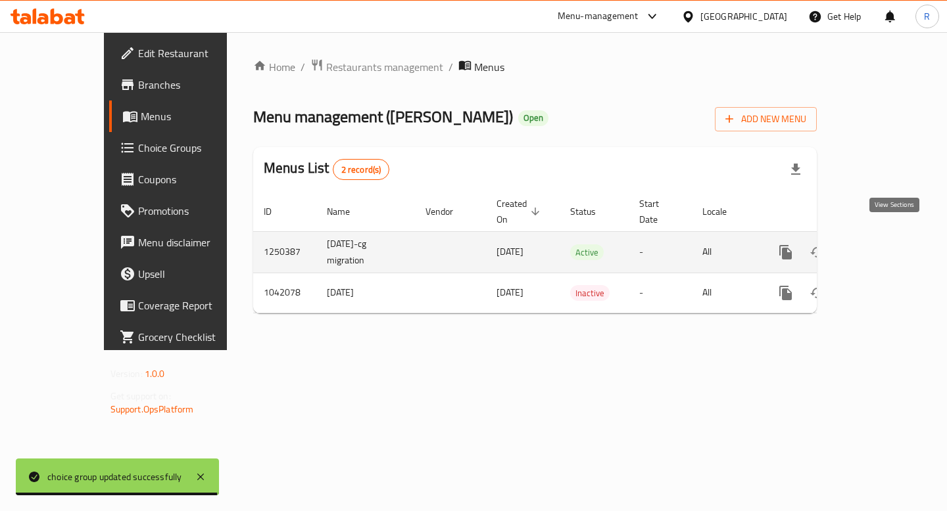
click at [888, 245] on icon "enhanced table" at bounding box center [880, 253] width 16 height 16
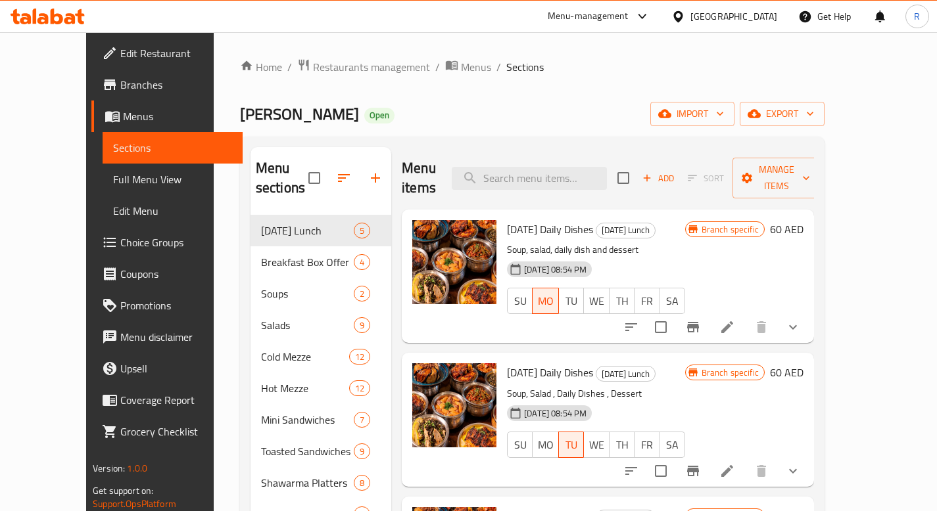
scroll to position [66, 0]
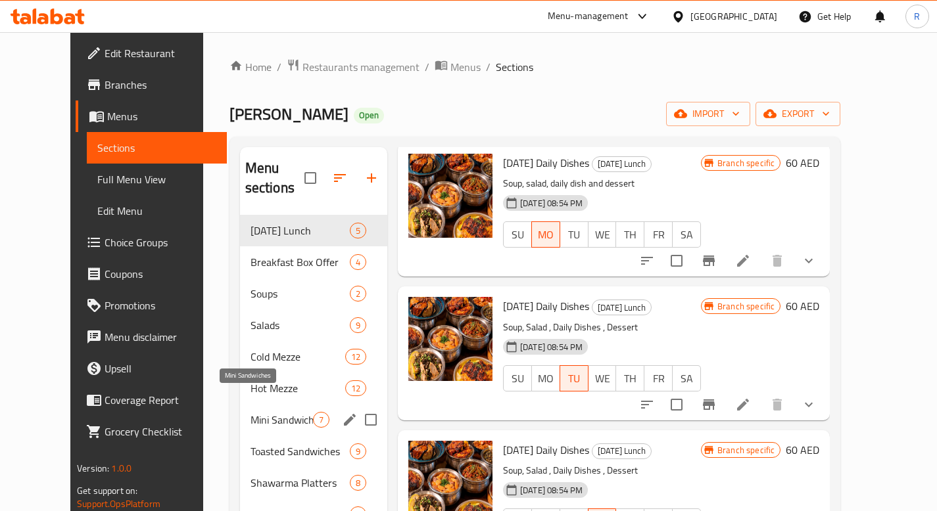
click at [257, 412] on span "Mini Sandwiches" at bounding box center [281, 420] width 62 height 16
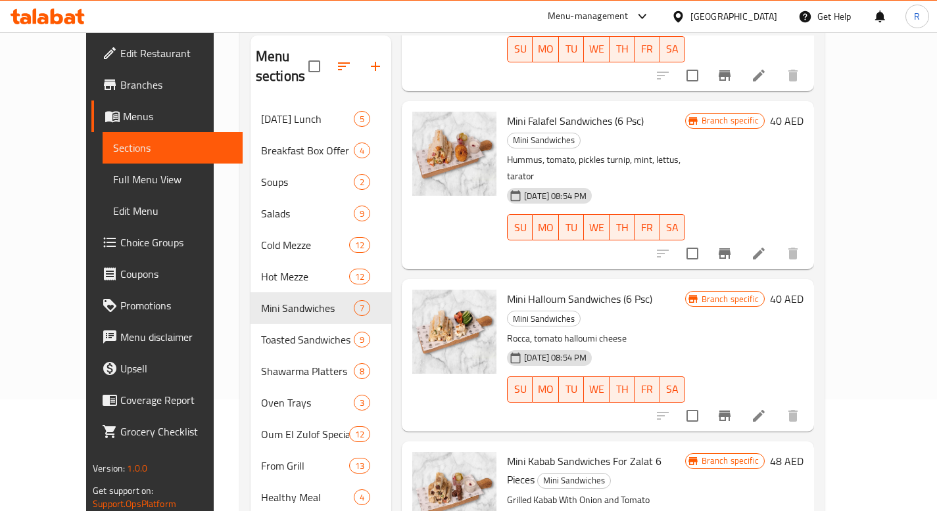
scroll to position [357, 0]
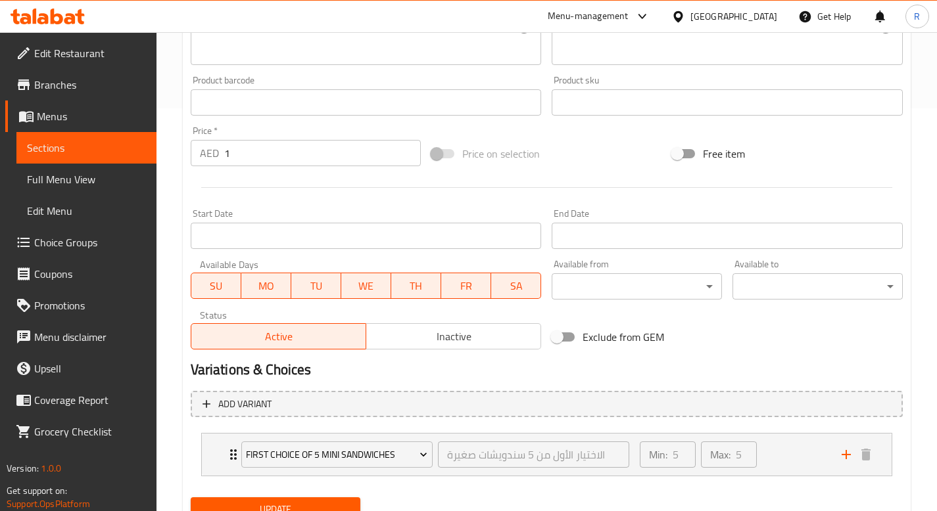
scroll to position [458, 0]
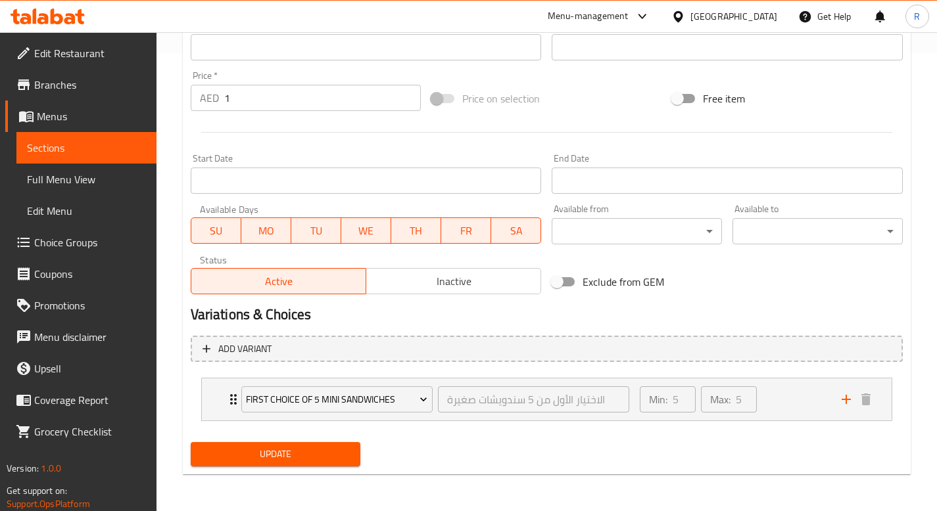
click at [248, 90] on input "1" at bounding box center [322, 98] width 197 height 26
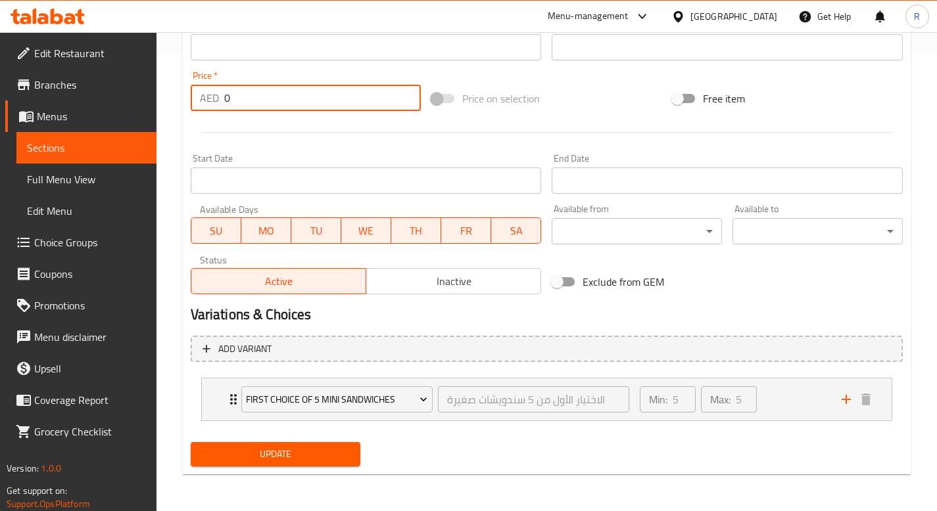
type input "0"
click at [404, 121] on div at bounding box center [546, 132] width 723 height 32
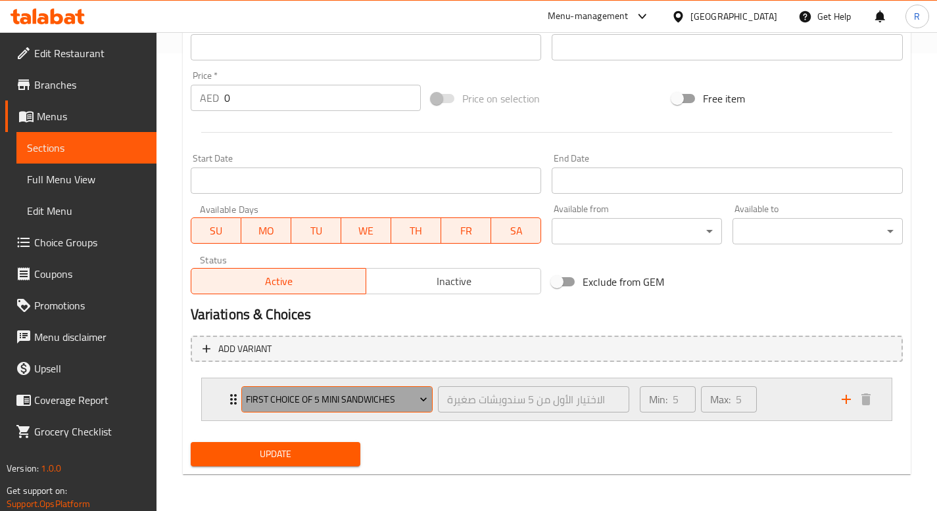
click at [295, 402] on span "First Choice of 5 Mini Sandwiches" at bounding box center [336, 400] width 181 height 16
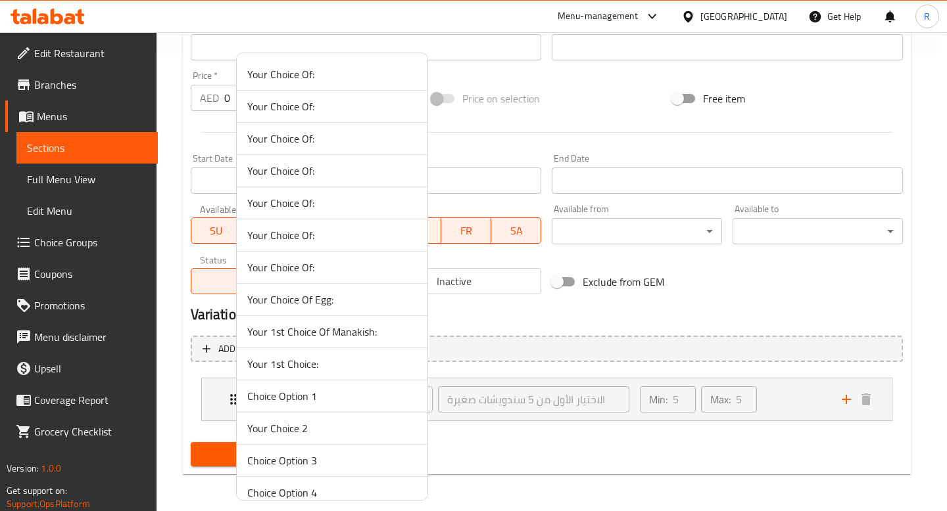
click at [483, 434] on div at bounding box center [473, 255] width 947 height 511
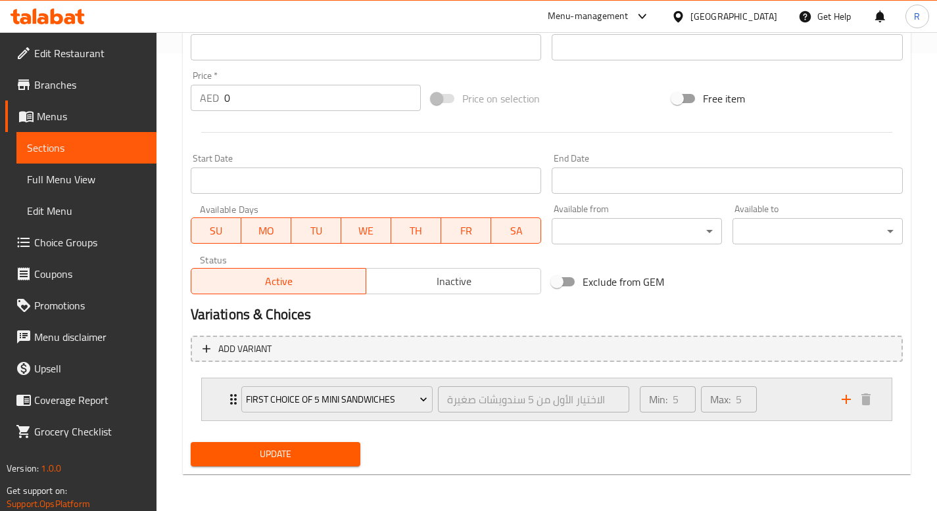
click at [236, 394] on div "First Choice of 5 Mini Sandwiches الاختيار الأول من 5 سندويشات صغيرة ​" at bounding box center [435, 400] width 404 height 42
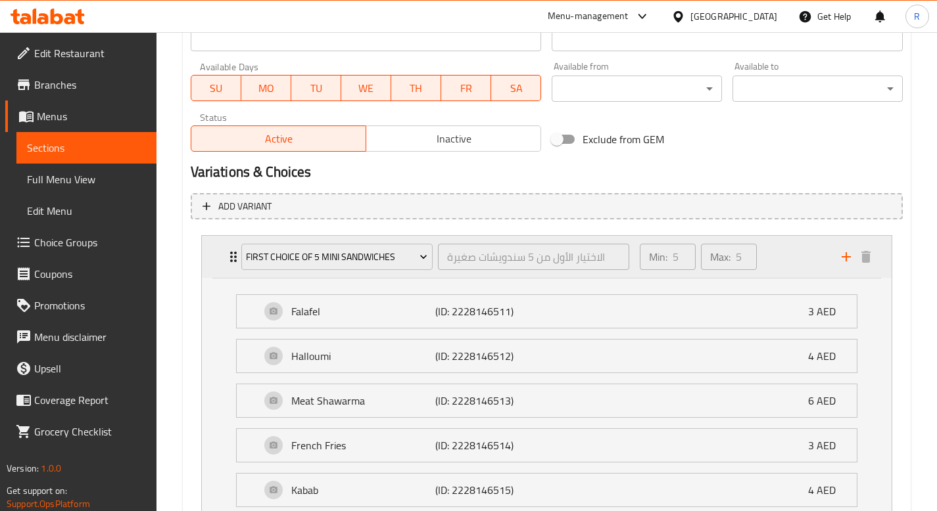
click at [231, 253] on icon "Expand" at bounding box center [233, 257] width 7 height 11
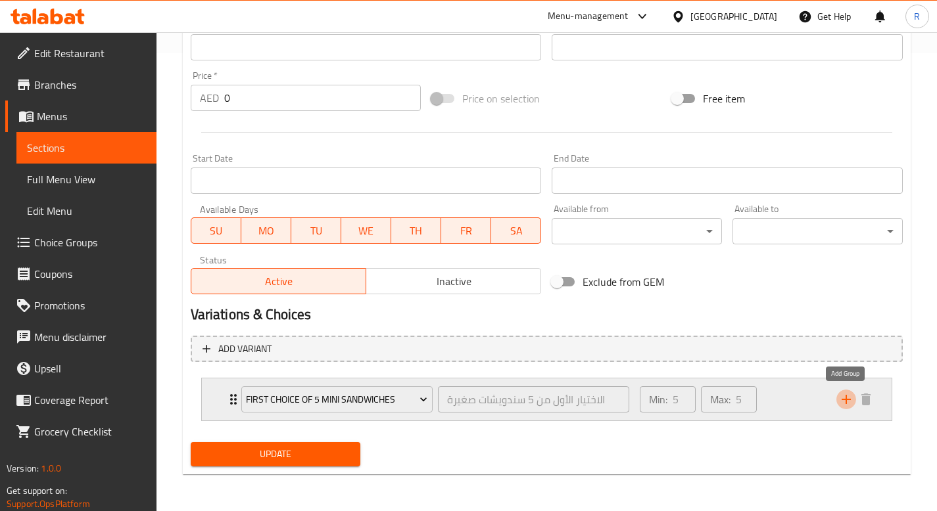
click at [847, 400] on icon "add" at bounding box center [846, 399] width 9 height 9
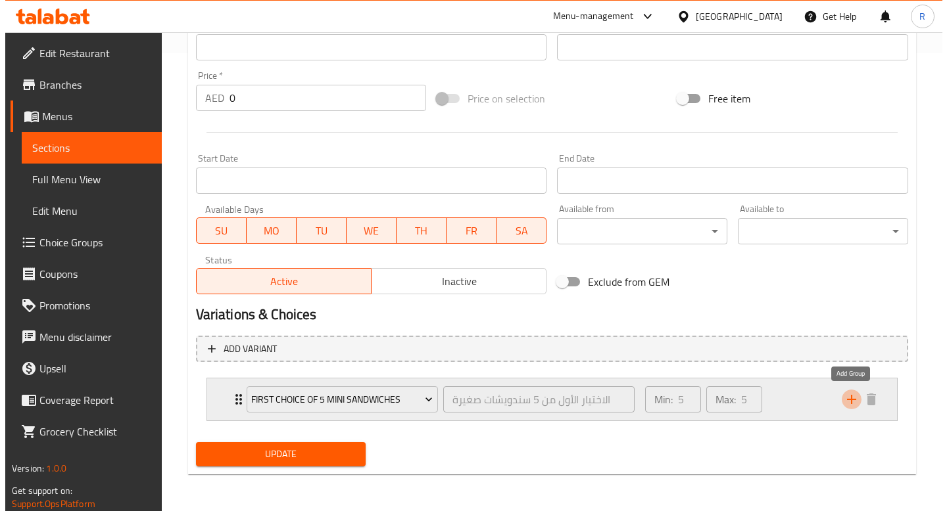
scroll to position [512, 0]
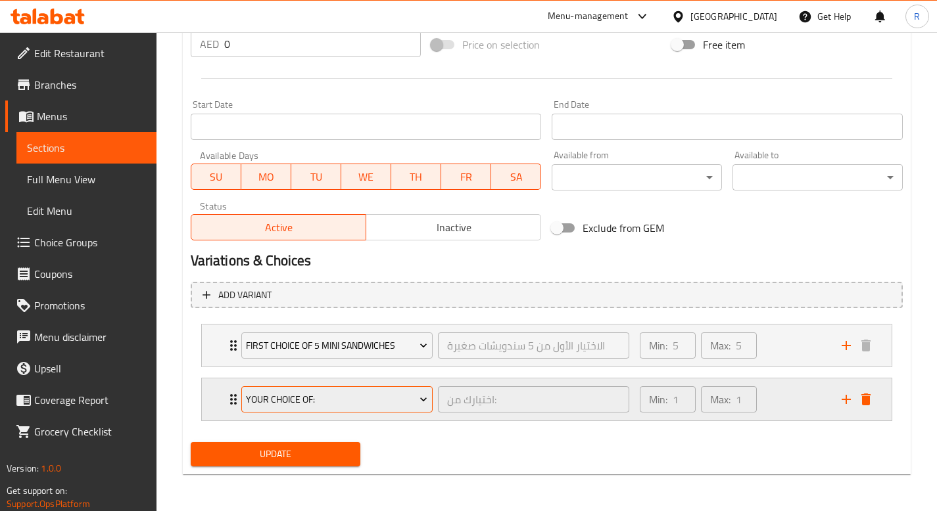
click at [311, 410] on button "Your Choice Of:" at bounding box center [336, 400] width 191 height 26
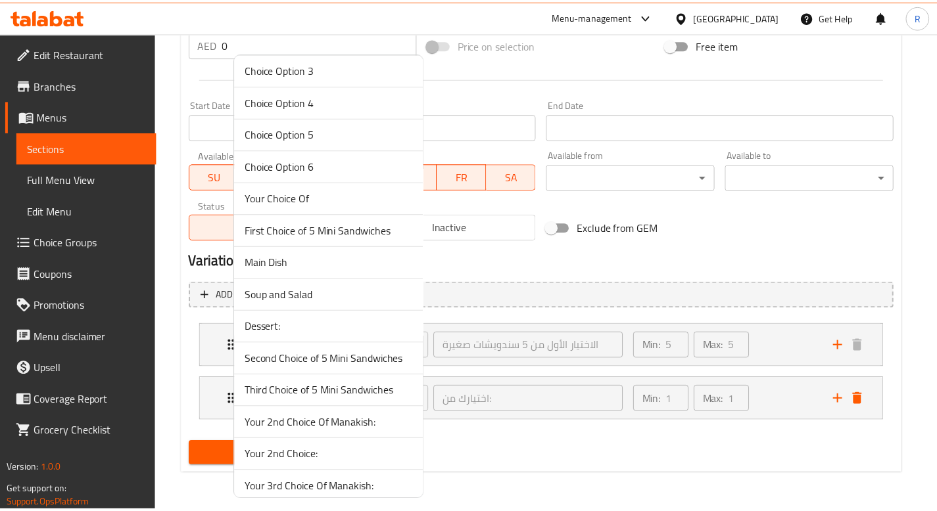
scroll to position [404, 0]
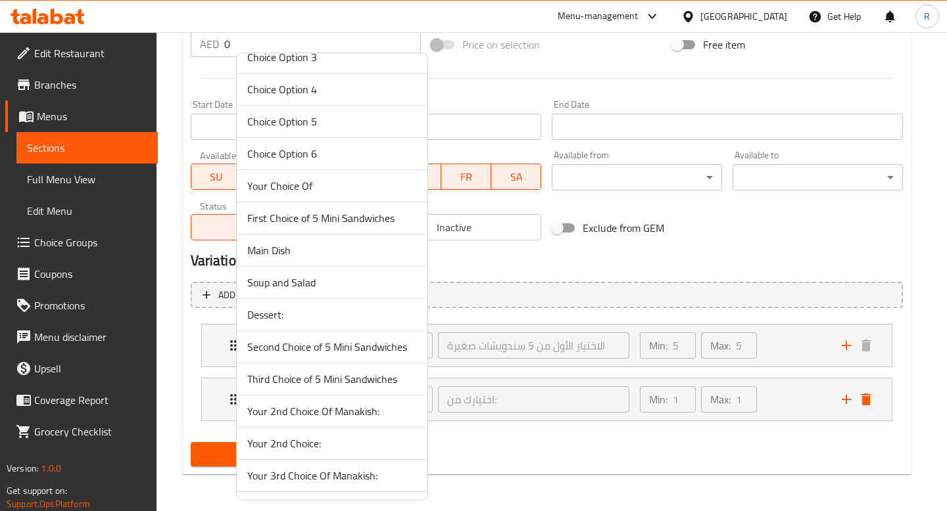
click at [323, 345] on span "Second Choice of 5 Mini Sandwiches" at bounding box center [332, 347] width 170 height 16
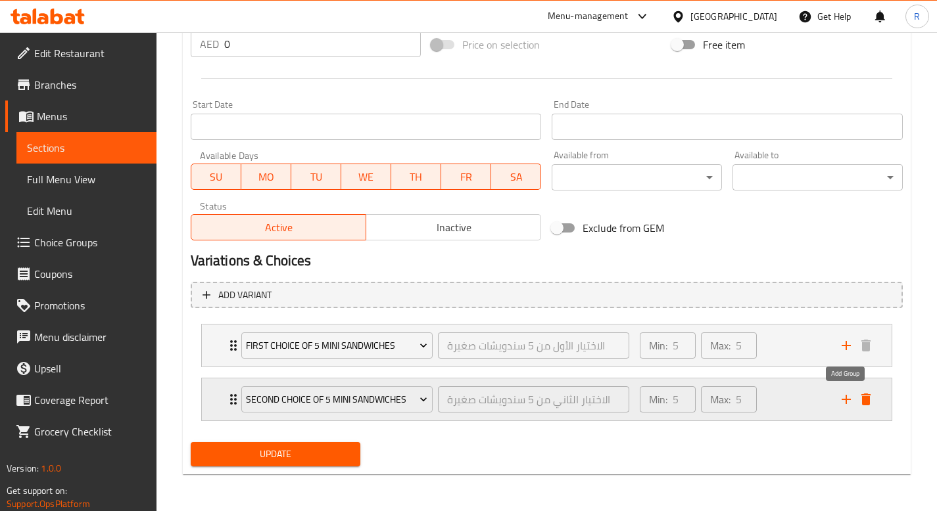
click at [844, 398] on icon "add" at bounding box center [846, 400] width 16 height 16
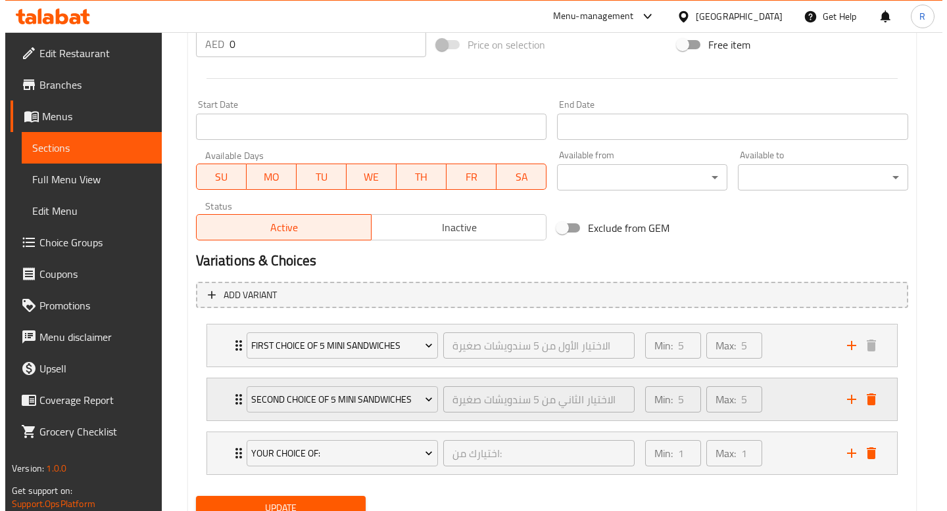
scroll to position [566, 0]
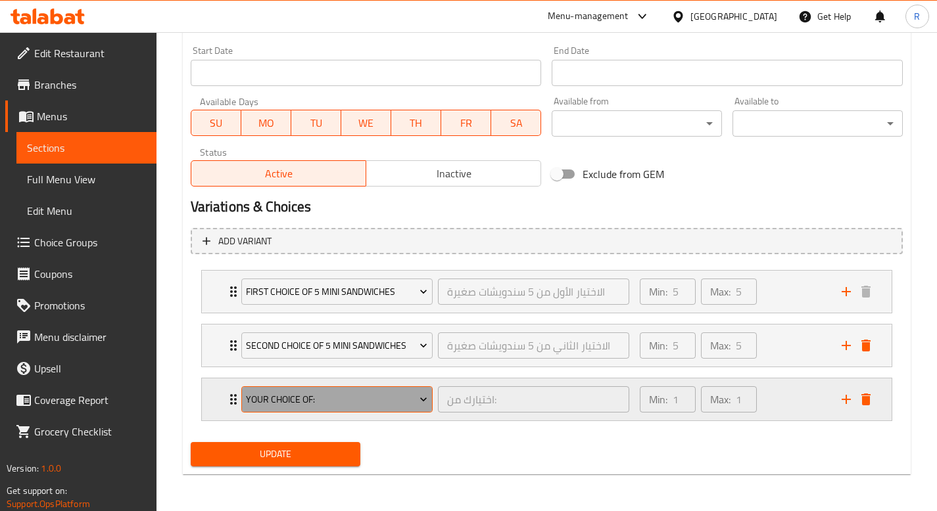
click at [328, 391] on button "Your Choice Of:" at bounding box center [336, 400] width 191 height 26
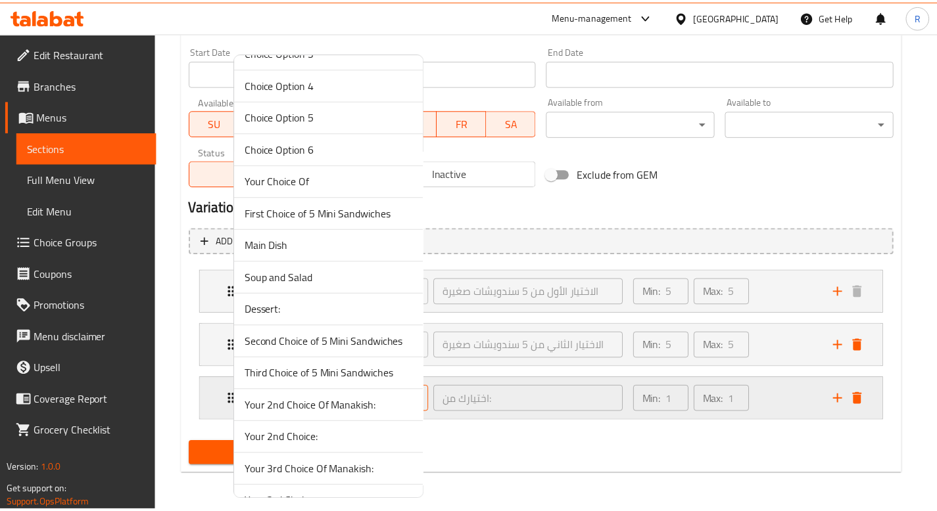
scroll to position [529, 0]
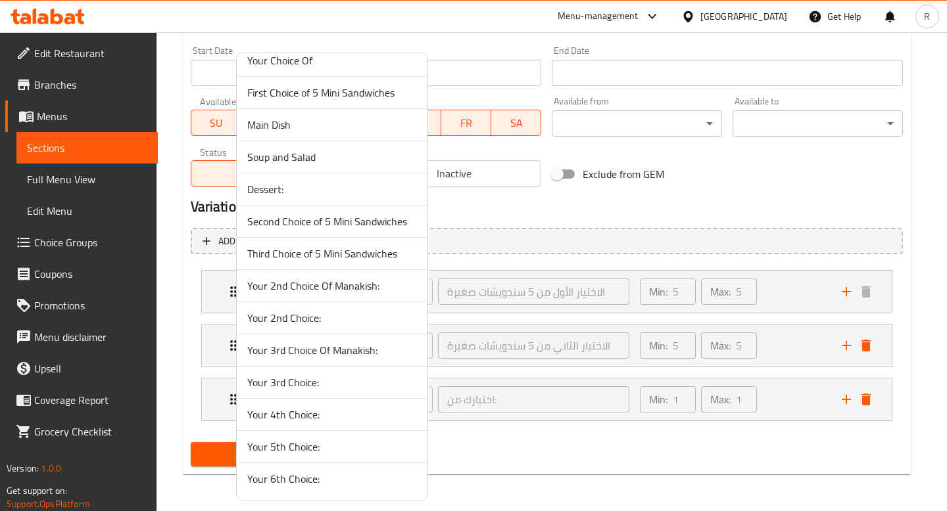
click at [301, 248] on span "Third Choice of 5 Mini Sandwiches" at bounding box center [332, 254] width 170 height 16
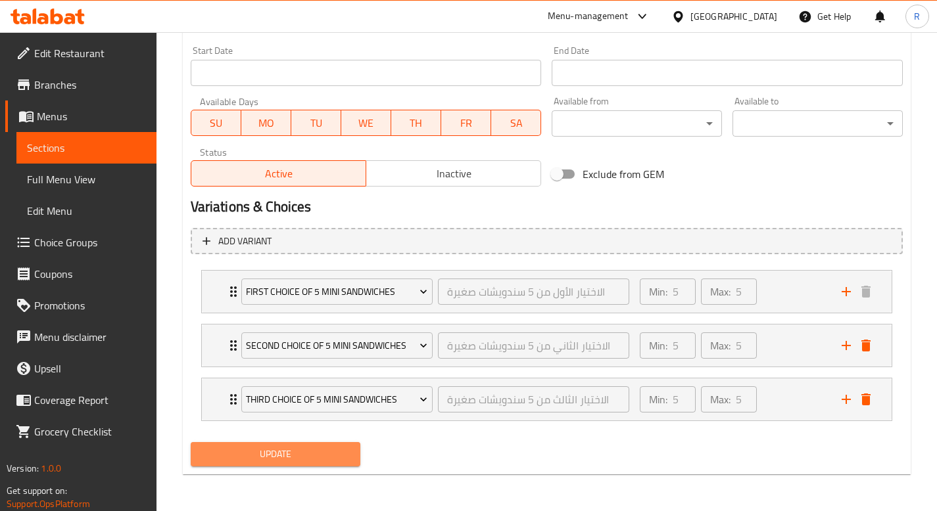
click at [328, 448] on span "Update" at bounding box center [275, 454] width 149 height 16
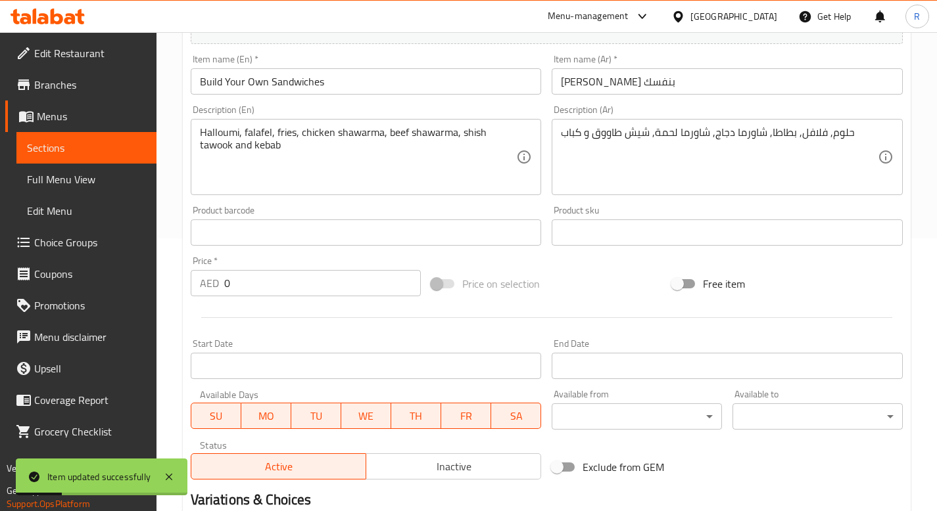
scroll to position [0, 0]
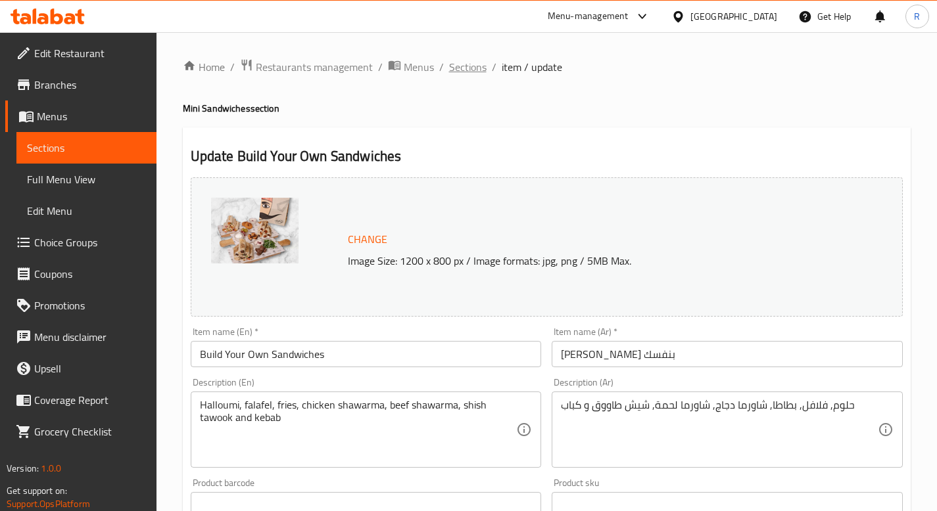
click at [473, 71] on span "Sections" at bounding box center [467, 67] width 37 height 16
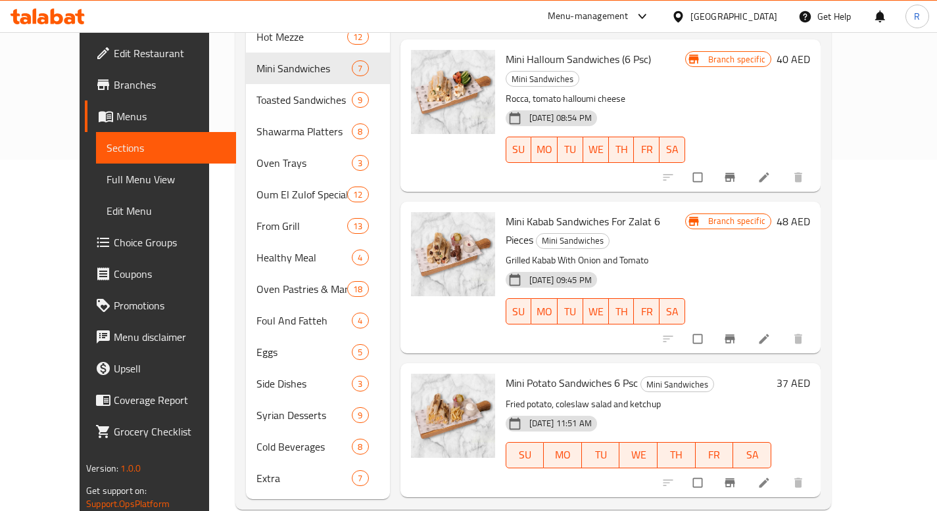
scroll to position [357, 0]
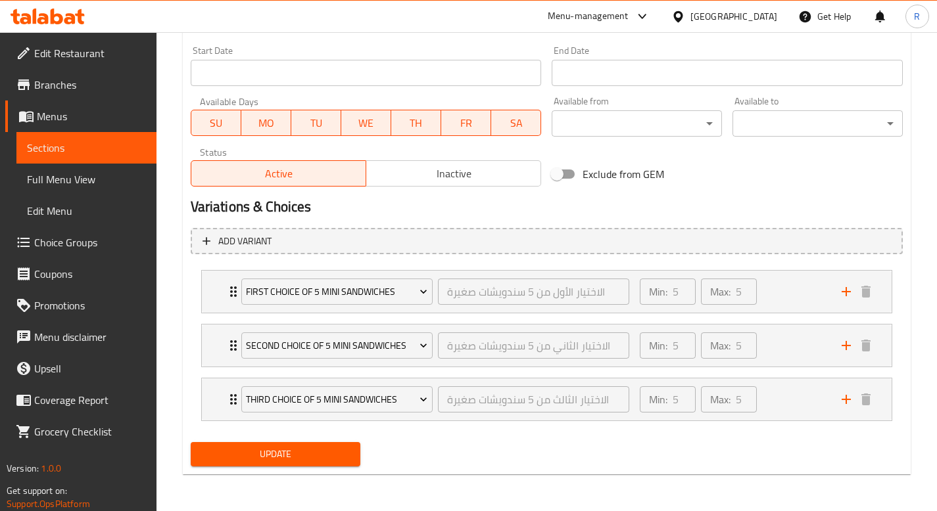
scroll to position [566, 0]
click at [234, 339] on div "Second Choice of 5 Mini Sandwiches الاختيار الثاني من 5 سندويشات صغيرة ​" at bounding box center [435, 346] width 404 height 42
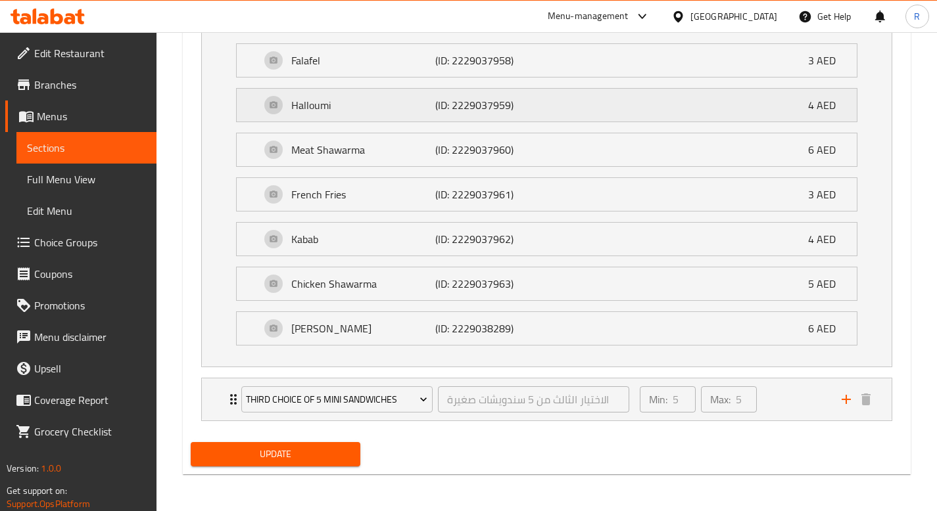
scroll to position [883, 0]
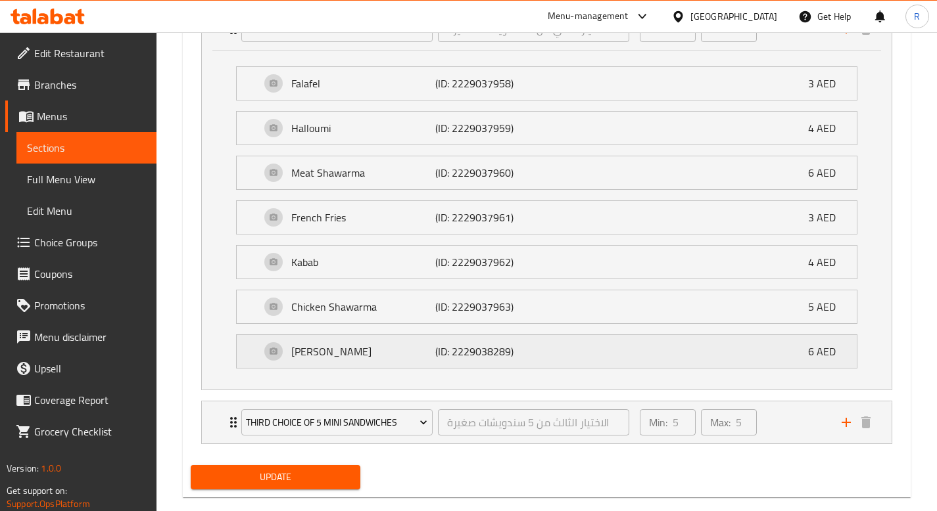
click at [502, 355] on p "(ID: 2229038289)" at bounding box center [483, 352] width 96 height 16
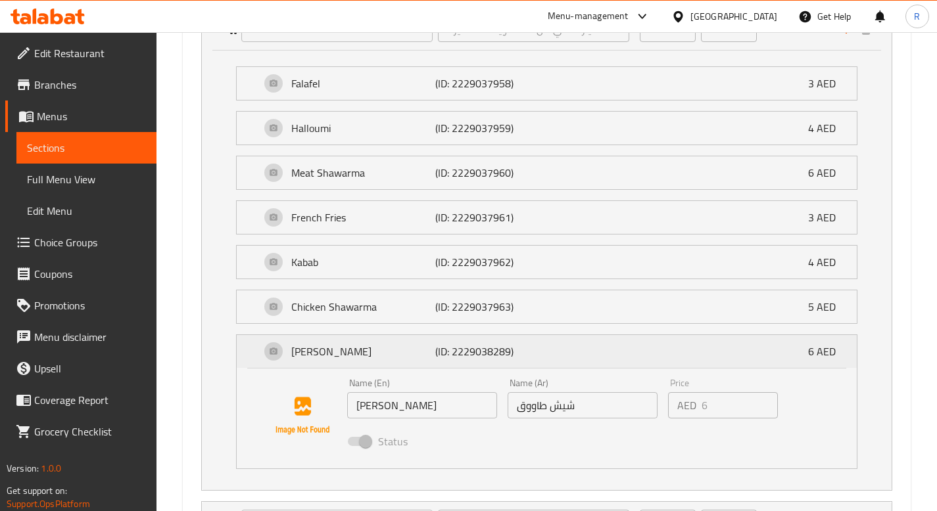
click at [522, 344] on p "(ID: 2229038289)" at bounding box center [483, 352] width 96 height 16
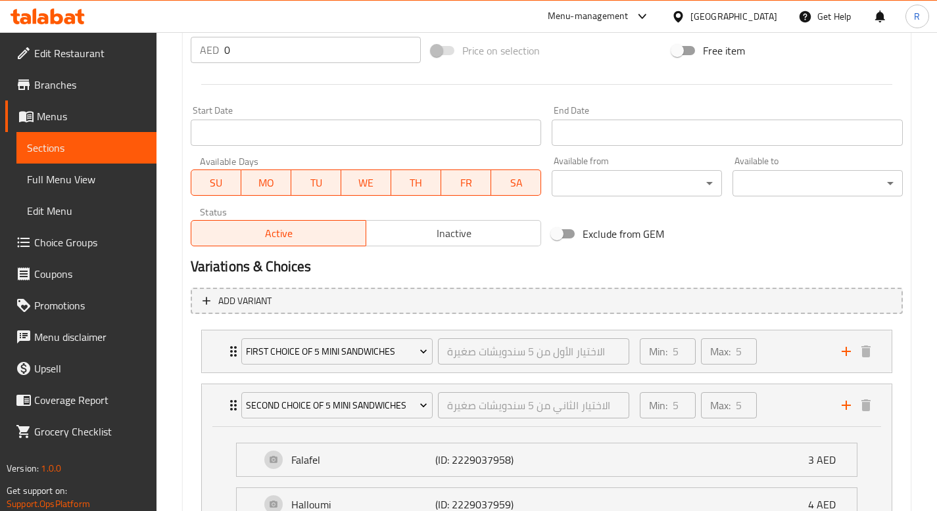
scroll to position [506, 0]
click at [231, 400] on icon "Expand" at bounding box center [234, 406] width 16 height 16
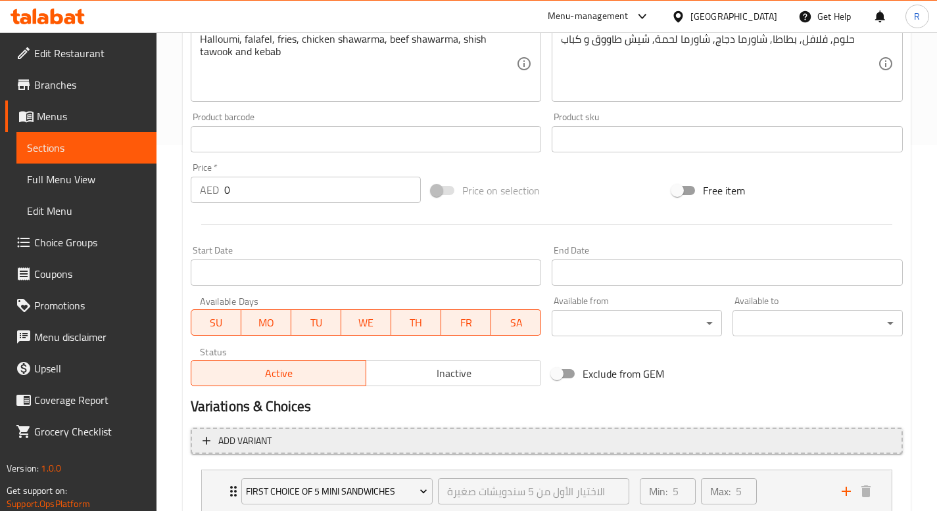
scroll to position [366, 0]
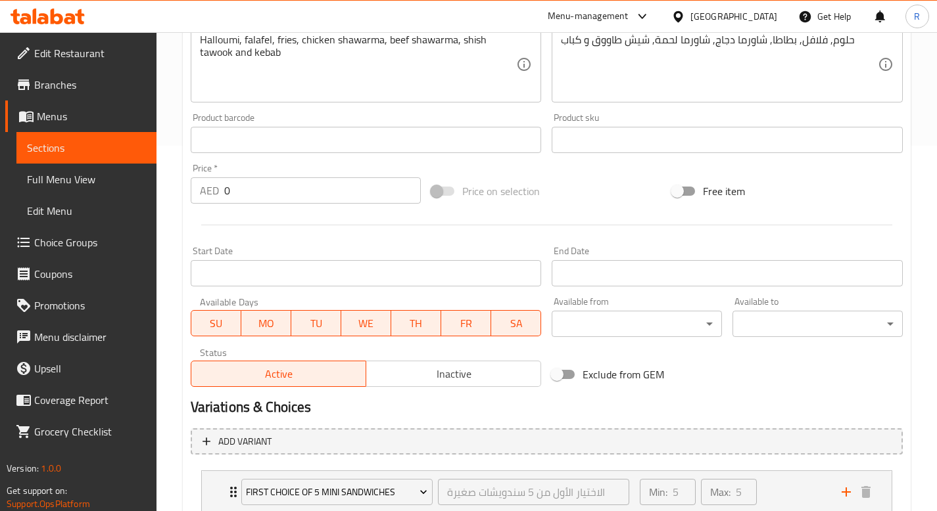
click at [444, 188] on span at bounding box center [443, 191] width 22 height 9
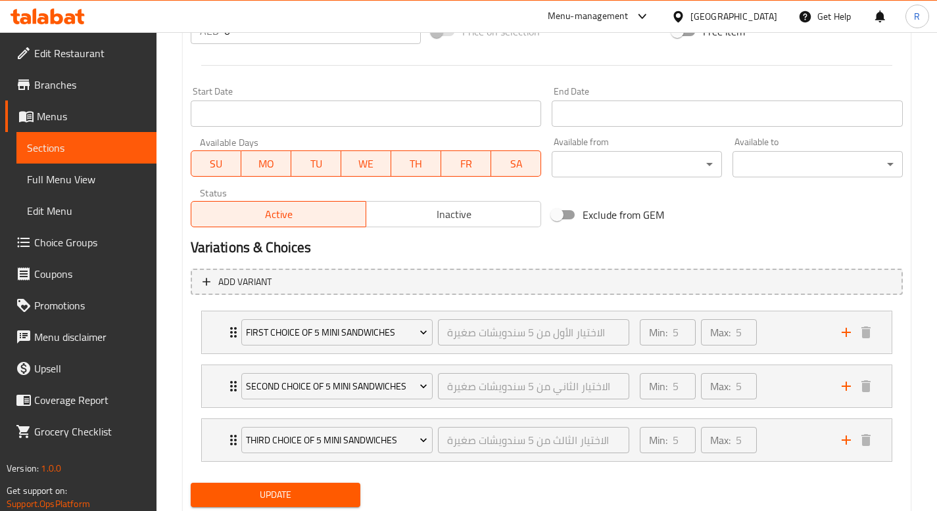
scroll to position [566, 0]
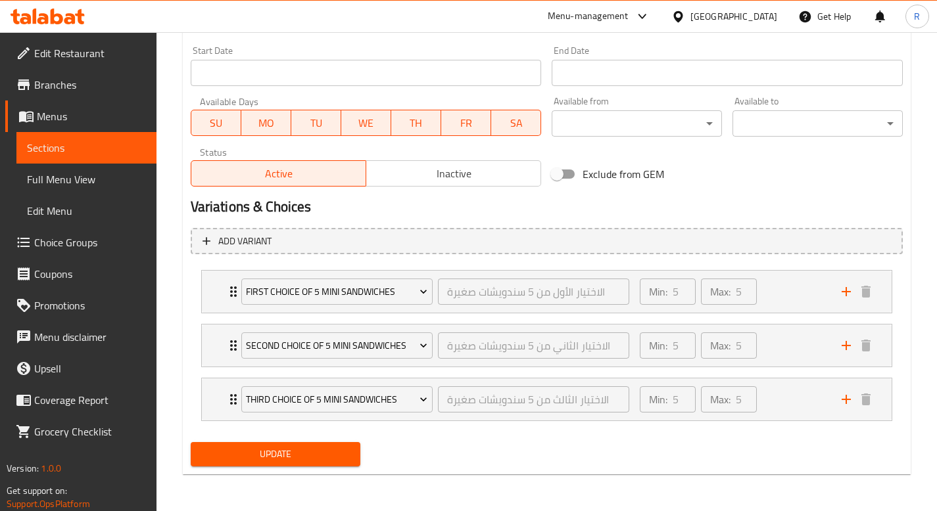
click at [55, 237] on span "Choice Groups" at bounding box center [90, 243] width 112 height 16
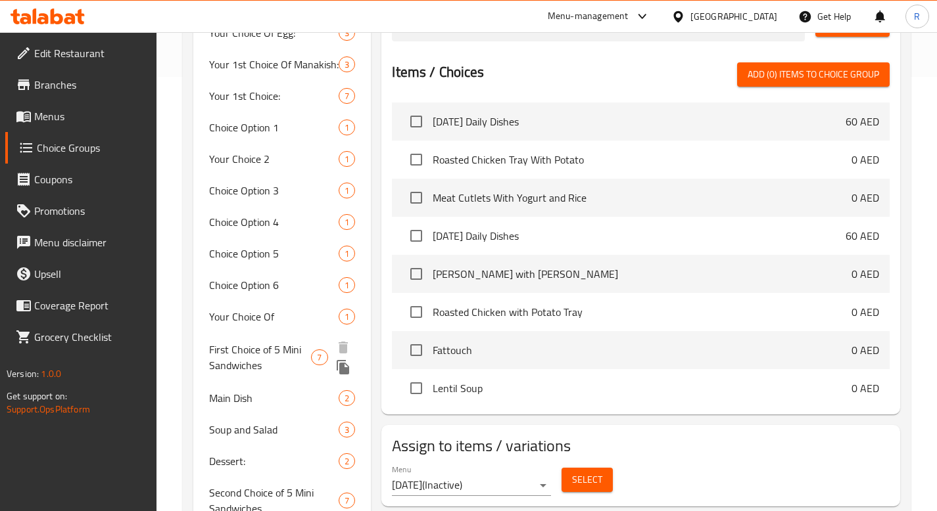
scroll to position [476, 0]
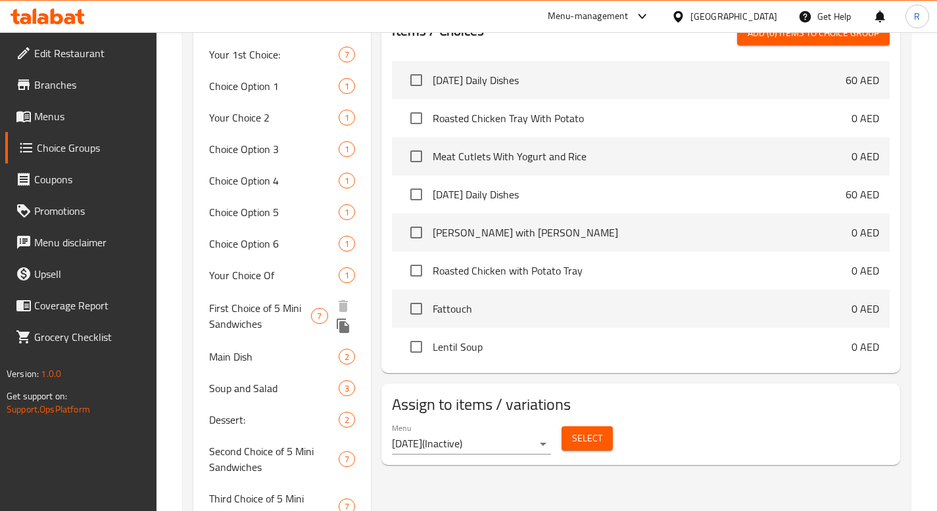
click at [263, 319] on span "First Choice of 5 Mini Sandwiches" at bounding box center [260, 316] width 103 height 32
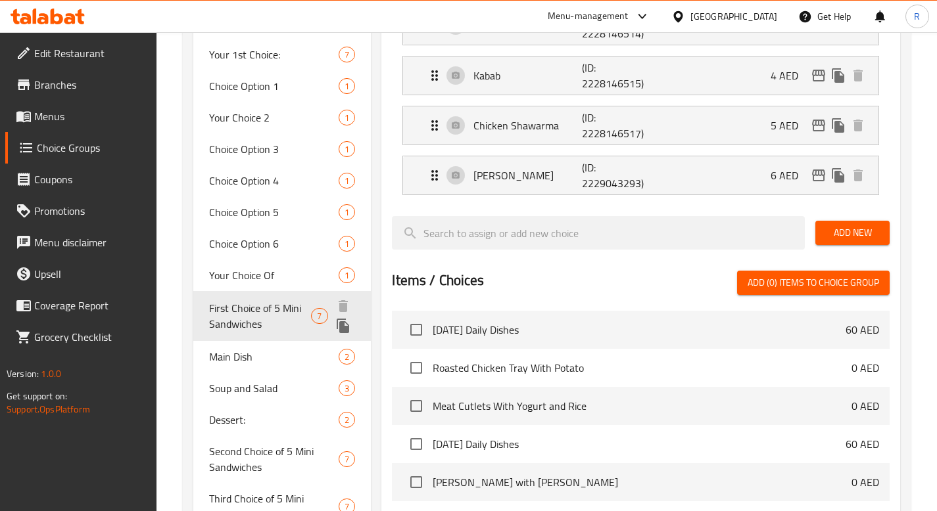
type input "First Choice of 5 Mini Sandwiches"
type input "الاختيار الأول من 5 سندويشات صغيرة"
type input "5"
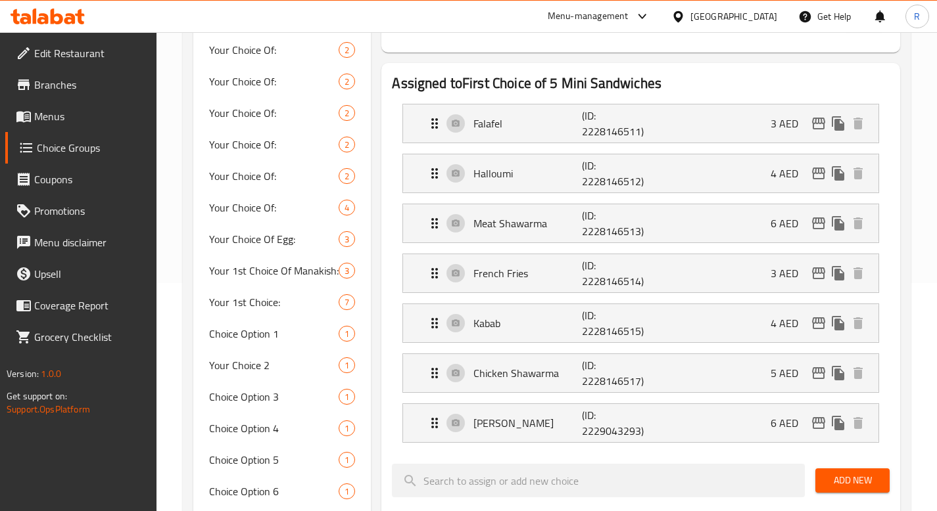
scroll to position [231, 0]
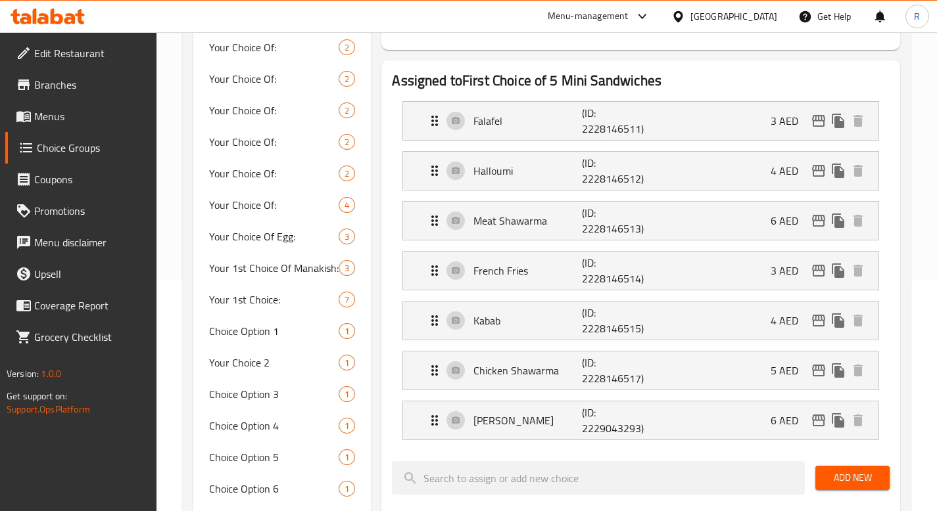
click at [66, 122] on span "Menus" at bounding box center [90, 116] width 112 height 16
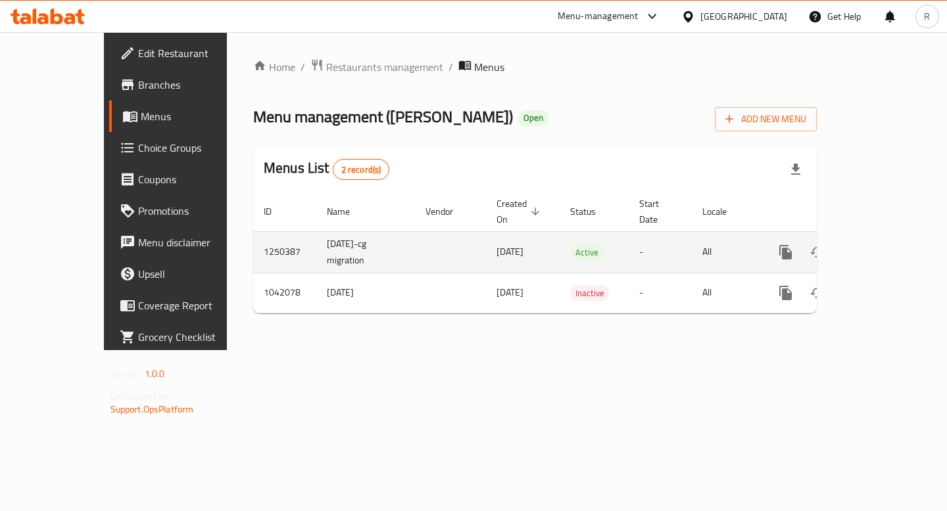
click at [886, 247] on icon "enhanced table" at bounding box center [880, 253] width 12 height 12
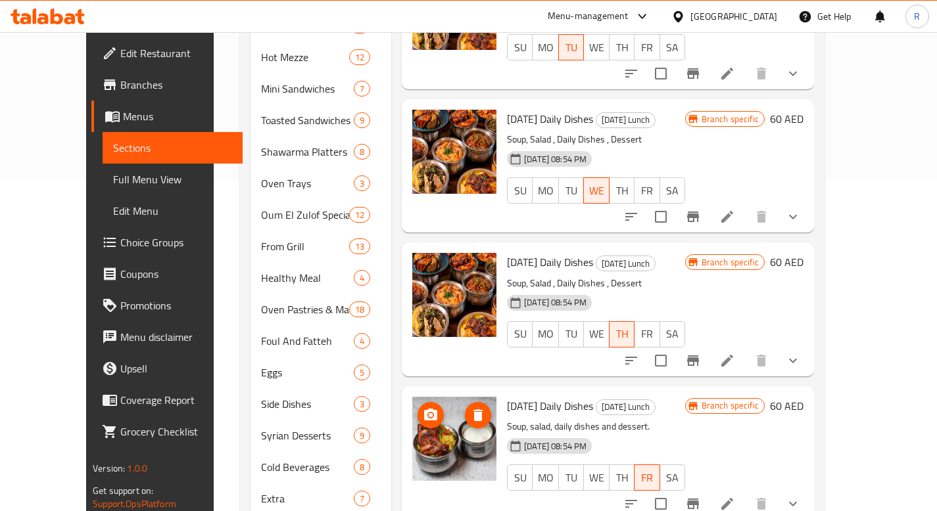
scroll to position [357, 0]
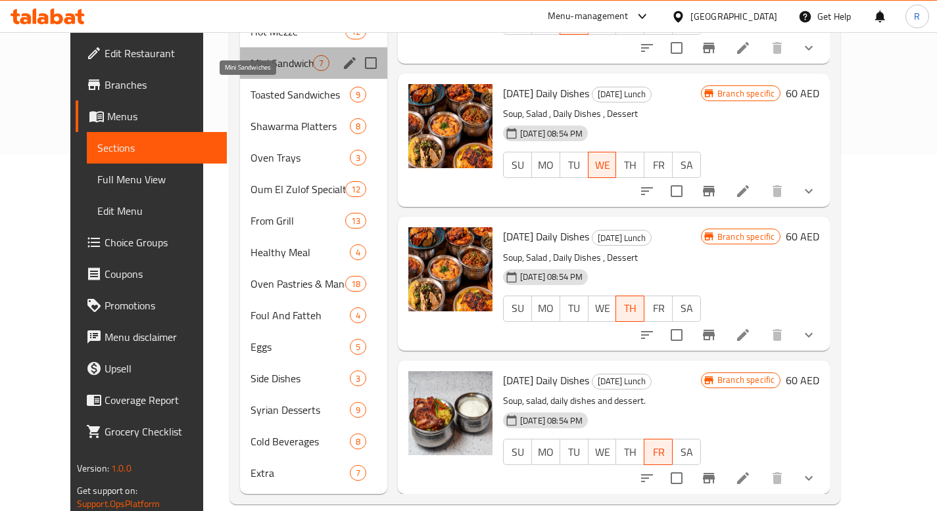
click at [250, 55] on span "Mini Sandwiches" at bounding box center [281, 63] width 62 height 16
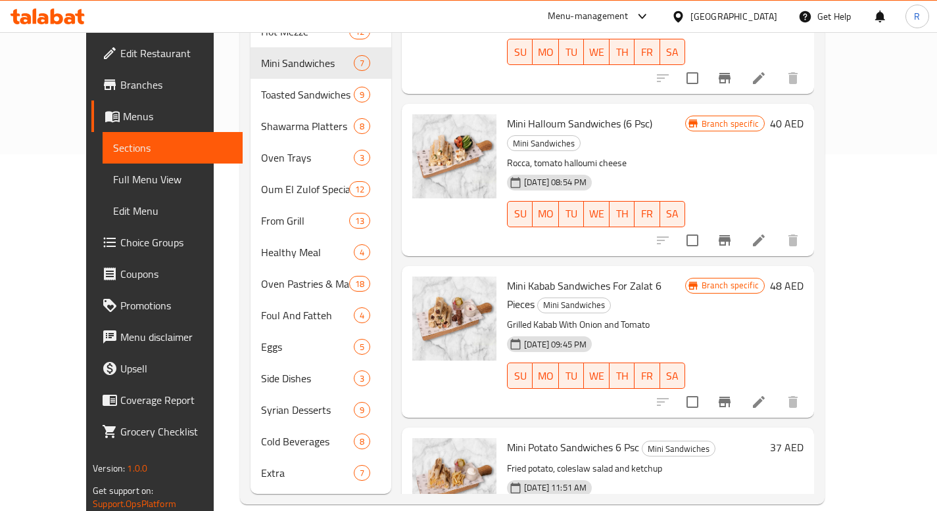
scroll to position [354, 0]
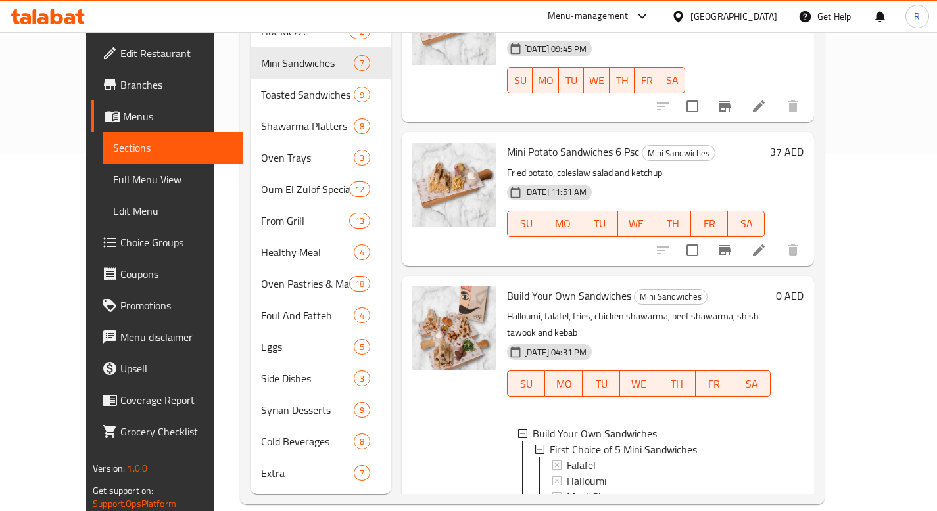
scroll to position [795, 0]
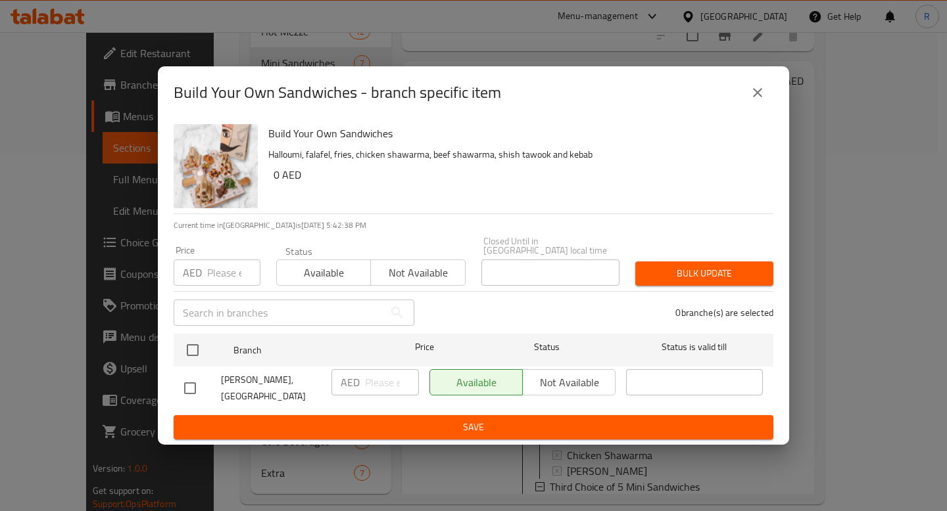
click at [189, 387] on input "checkbox" at bounding box center [190, 389] width 28 height 28
checkbox input "true"
click at [373, 383] on input "number" at bounding box center [392, 382] width 54 height 26
type input "0"
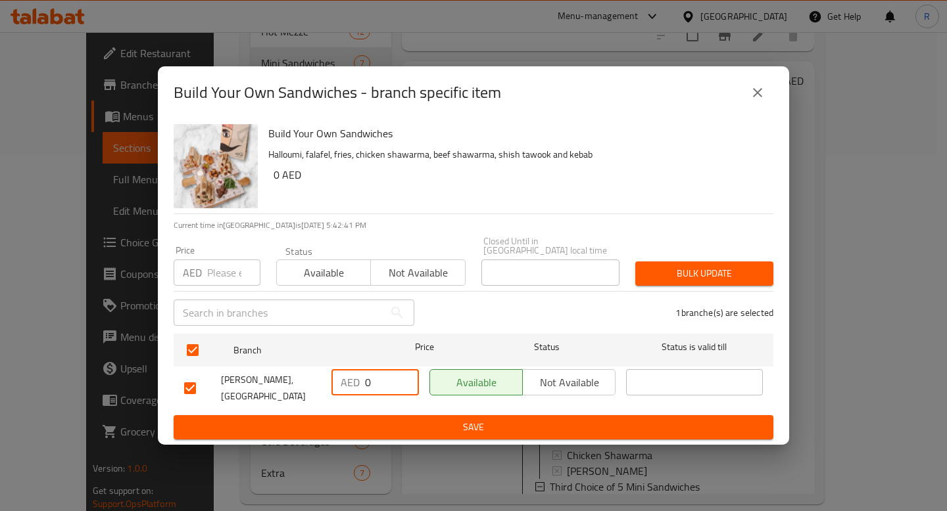
click at [667, 272] on span "Bulk update" at bounding box center [704, 274] width 117 height 16
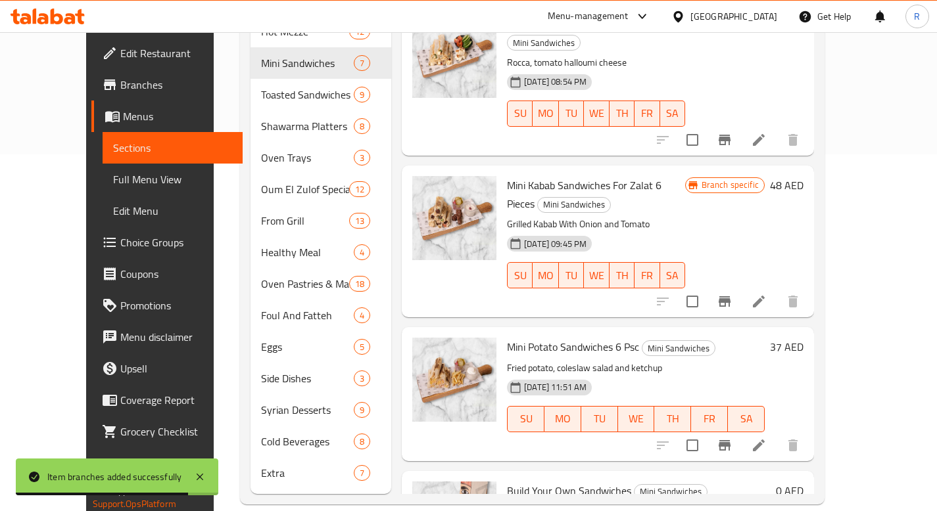
scroll to position [354, 0]
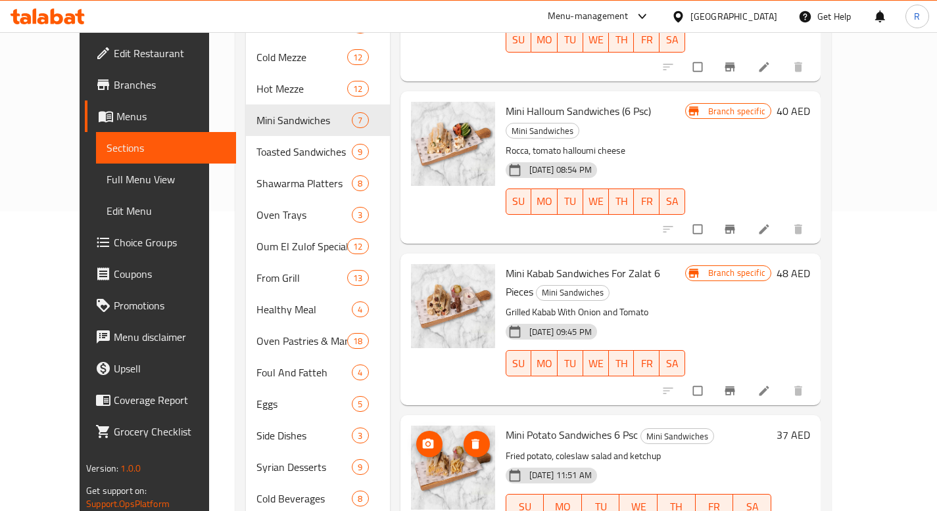
scroll to position [357, 0]
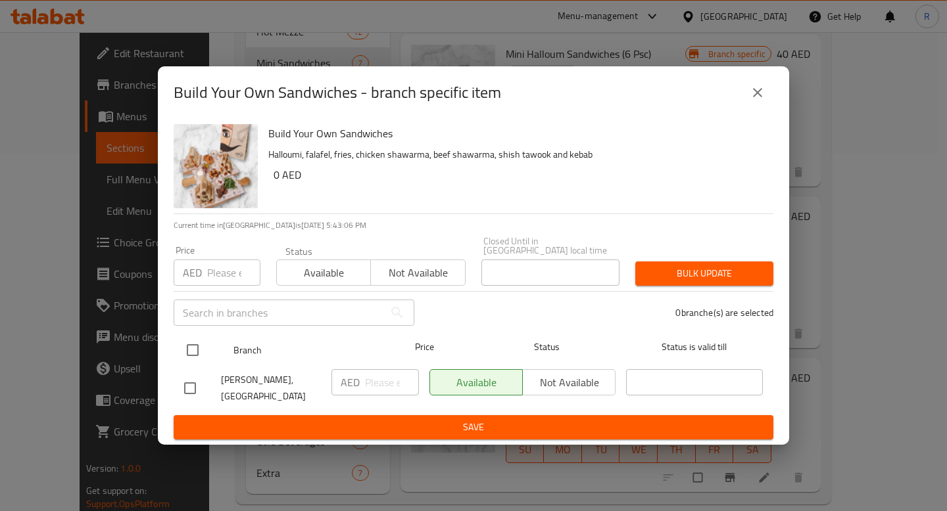
click at [189, 346] on input "checkbox" at bounding box center [193, 351] width 28 height 28
checkbox input "true"
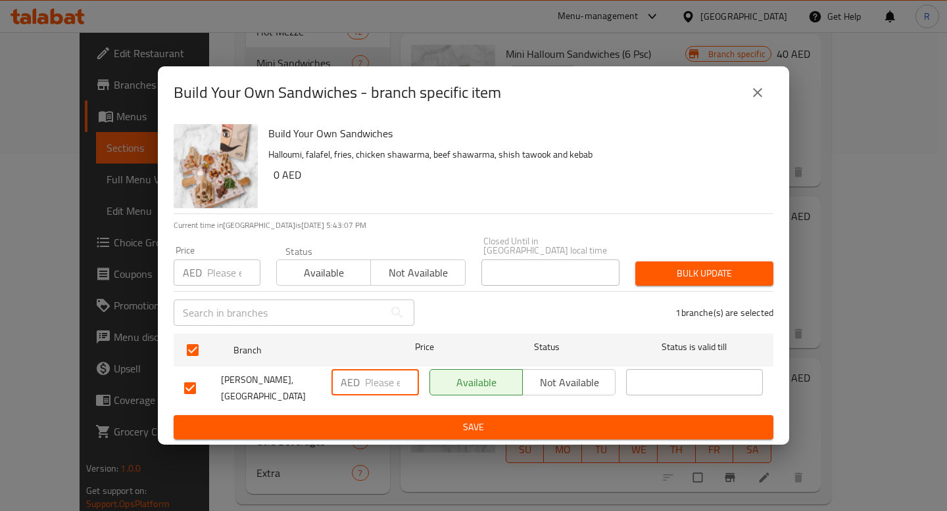
click at [376, 380] on input "number" at bounding box center [392, 382] width 54 height 26
type input "0"
click at [592, 301] on div "1 branche(s) are selected" at bounding box center [601, 312] width 359 height 47
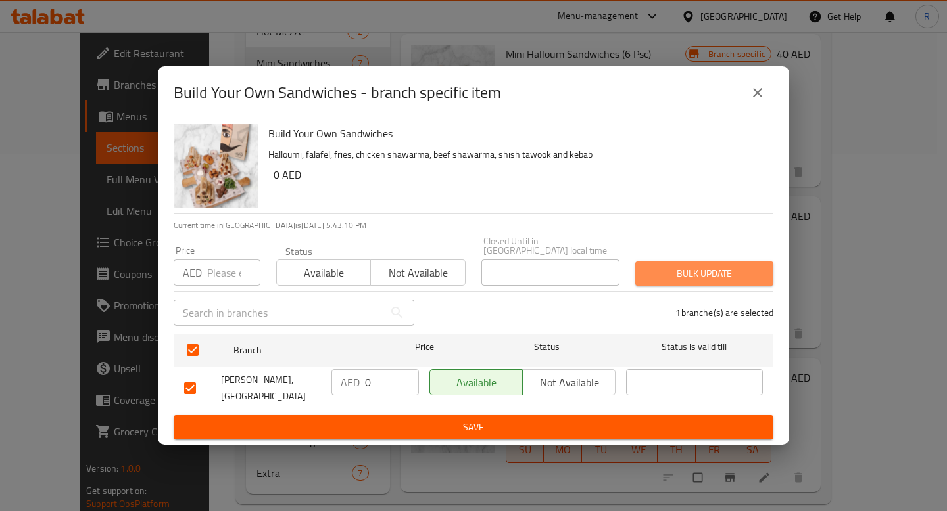
click at [698, 274] on span "Bulk update" at bounding box center [704, 274] width 117 height 16
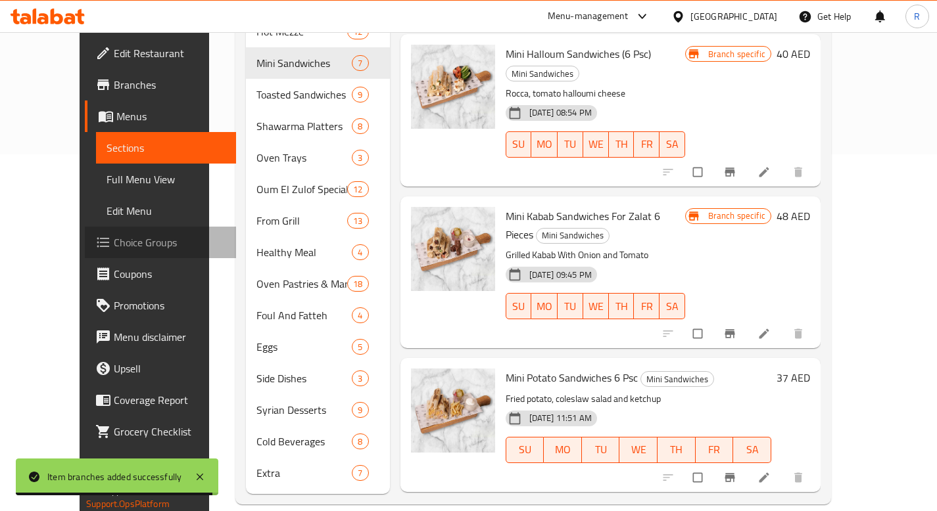
click at [114, 243] on span "Choice Groups" at bounding box center [170, 243] width 112 height 16
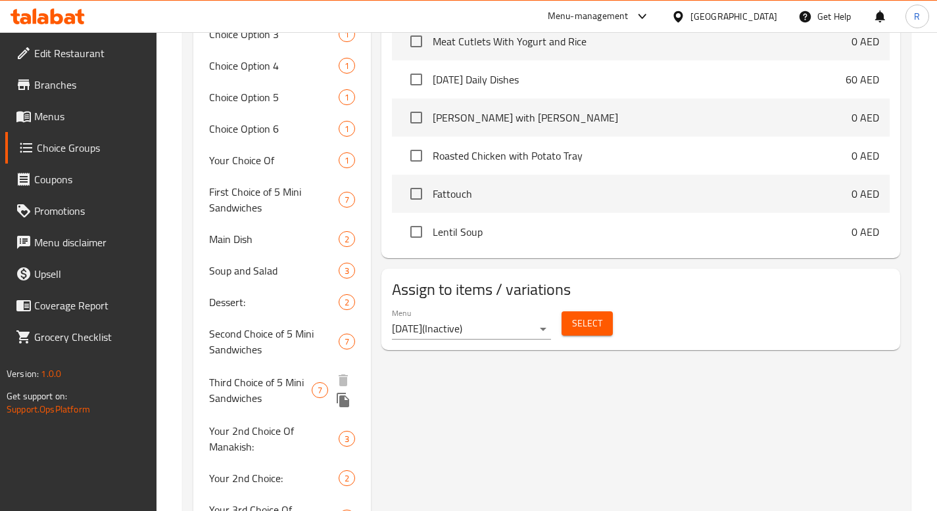
scroll to position [635, 0]
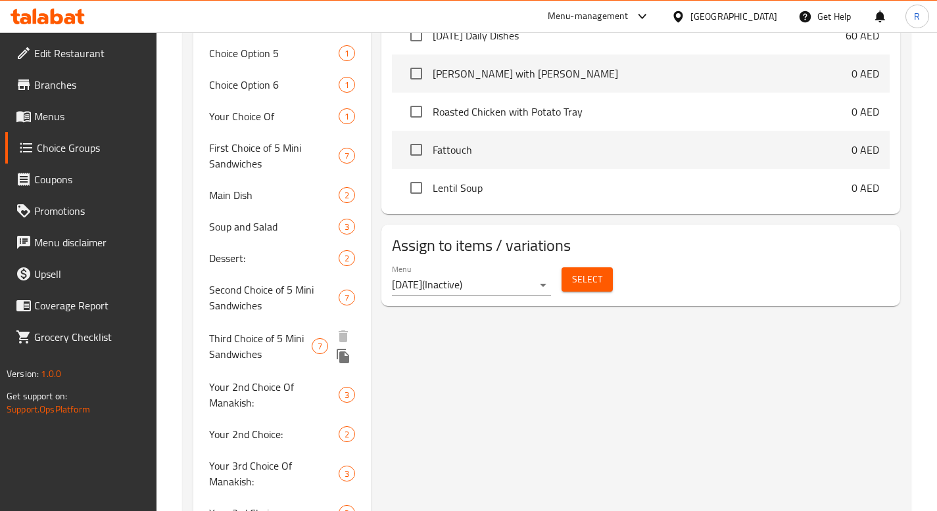
click at [258, 343] on span "Third Choice of 5 Mini Sandwiches" at bounding box center [260, 347] width 103 height 32
type input "Third Choice of 5 Mini Sandwiches"
type input "الاختيار الثالث من 5 سندويشات صغيرة"
type input "5"
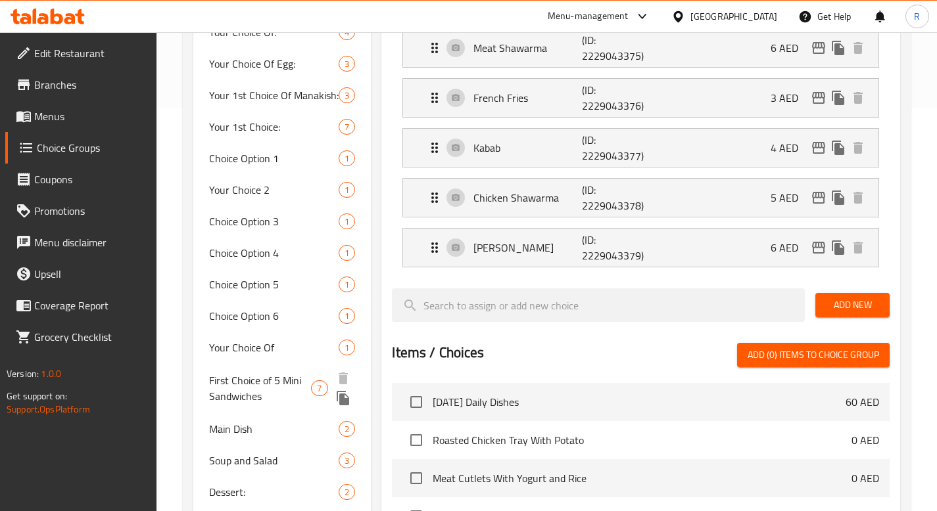
scroll to position [419, 0]
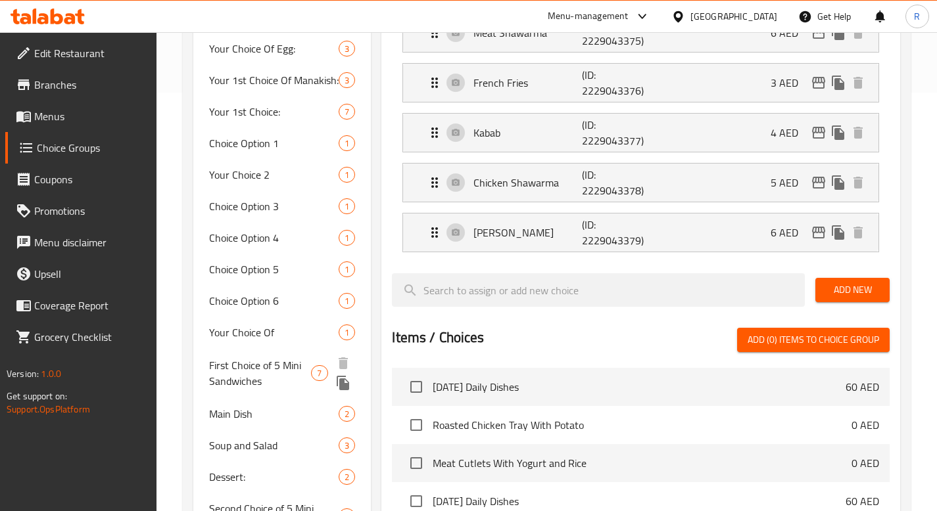
click at [269, 368] on span "First Choice of 5 Mini Sandwiches" at bounding box center [260, 374] width 103 height 32
type input "First Choice of 5 Mini Sandwiches"
type input "الاختيار الأول من 5 سندويشات صغيرة"
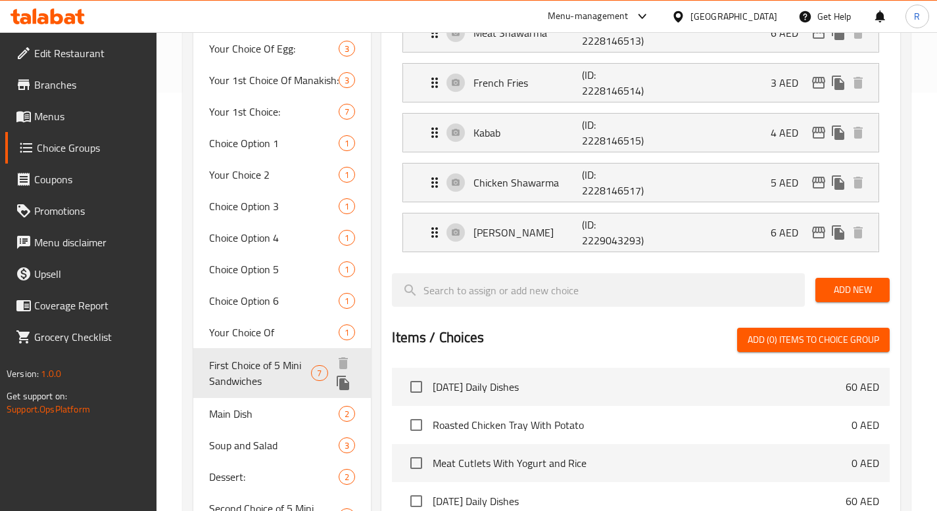
click at [276, 364] on span "First Choice of 5 Mini Sandwiches" at bounding box center [260, 374] width 103 height 32
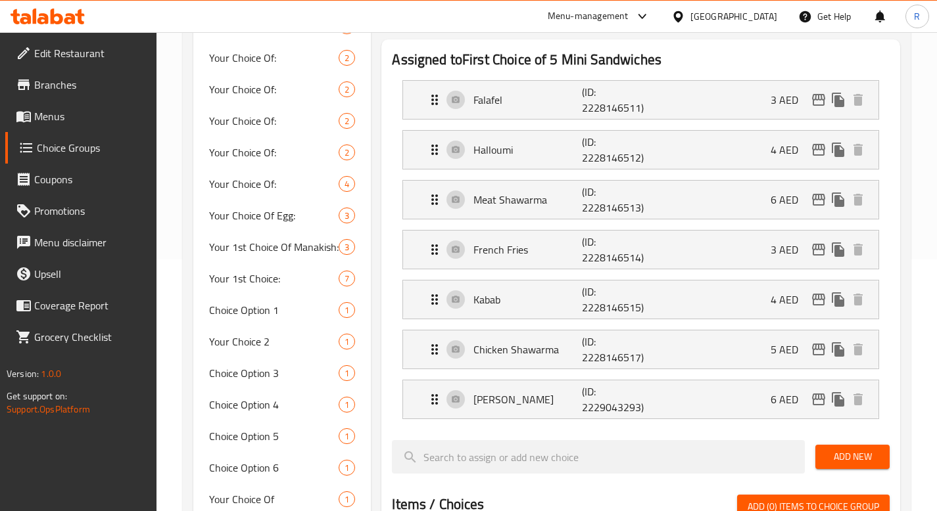
scroll to position [249, 0]
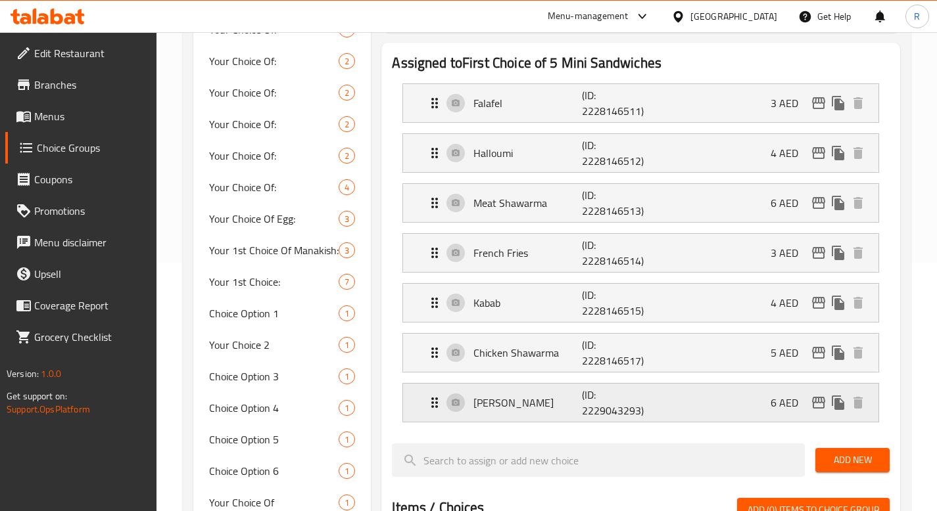
click at [458, 404] on div "Shish Tawouk (ID: 2229043293) 6 AED" at bounding box center [645, 403] width 436 height 38
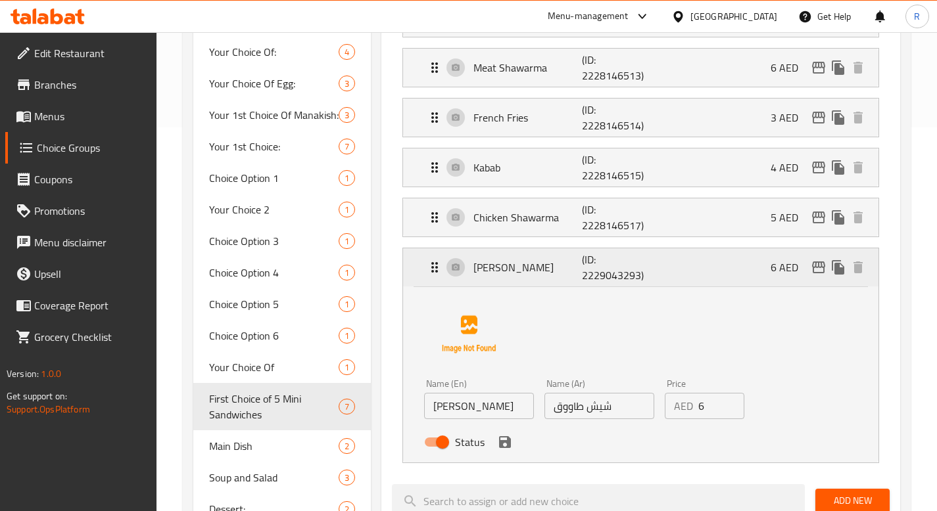
scroll to position [393, 0]
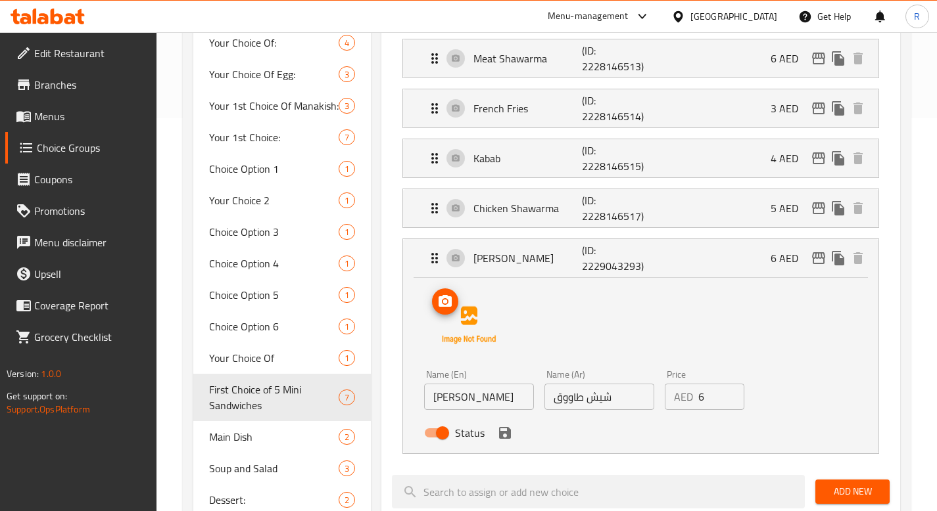
click at [465, 307] on img at bounding box center [469, 325] width 84 height 84
click at [610, 335] on div "Name (En) Shish Tawouk Name (En) Name (Ar) شيش طاووق Name (Ar) Price AED 6 Pric…" at bounding box center [640, 363] width 433 height 165
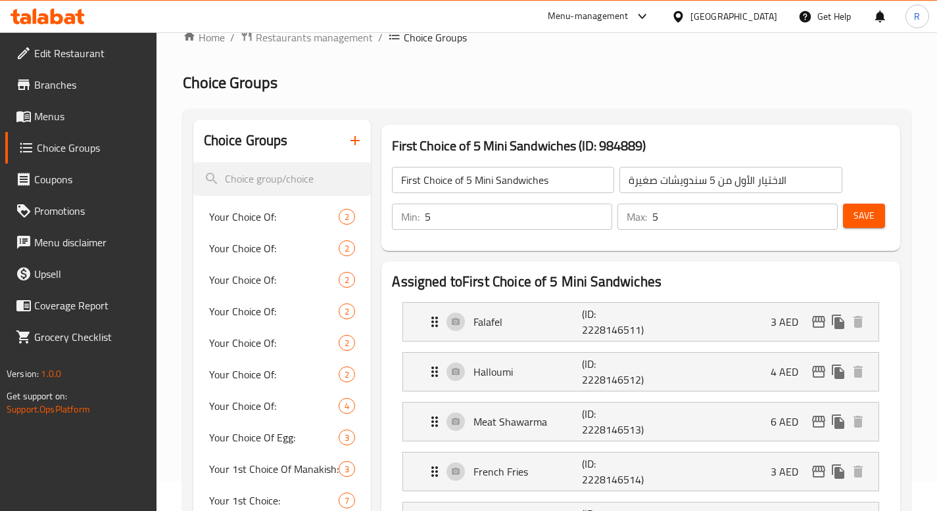
scroll to position [0, 0]
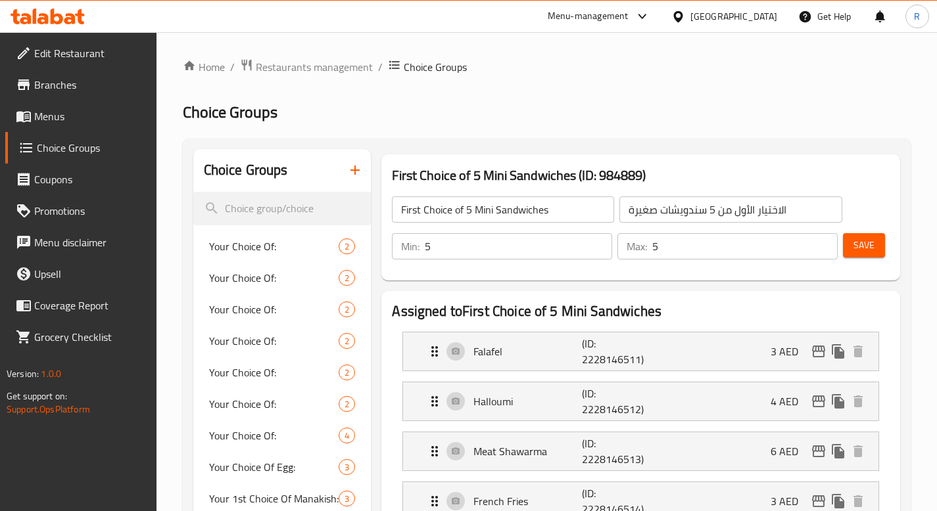
click at [60, 124] on span "Menus" at bounding box center [90, 116] width 112 height 16
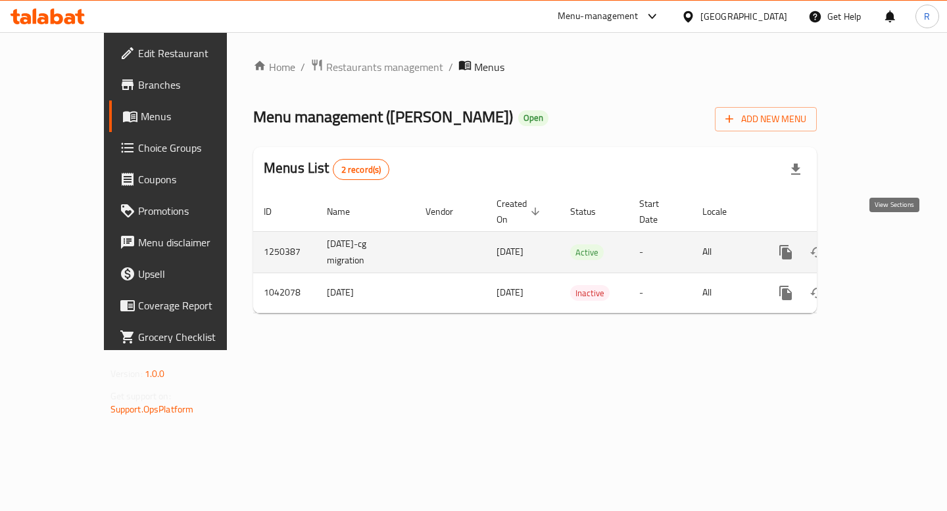
click at [886, 247] on icon "enhanced table" at bounding box center [880, 253] width 12 height 12
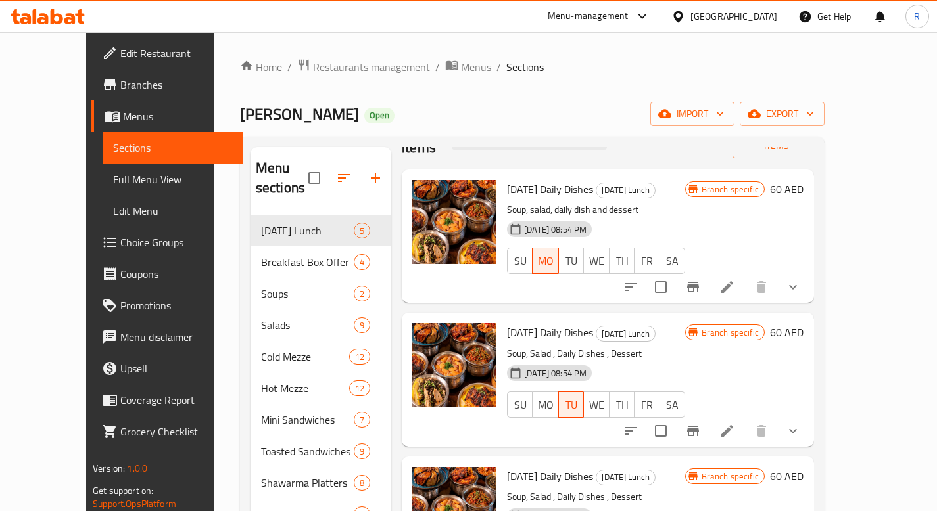
scroll to position [52, 0]
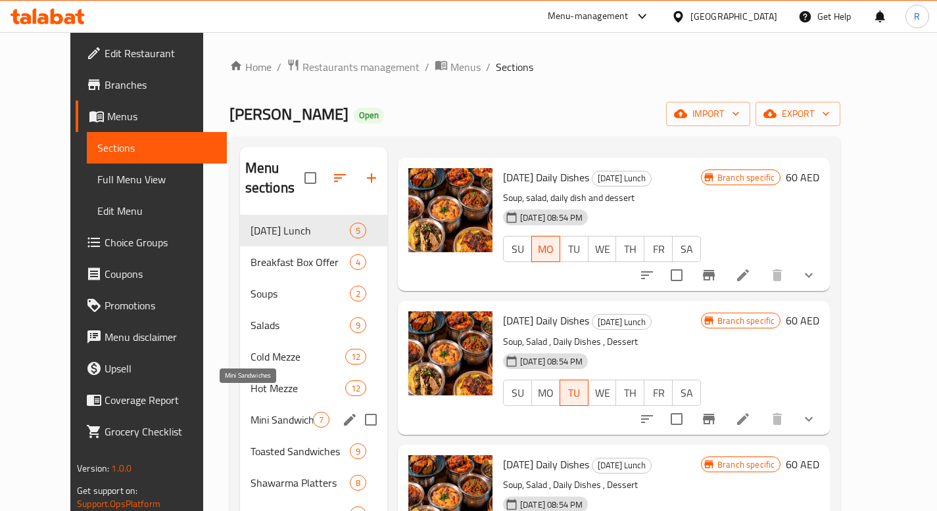
click at [250, 412] on span "Mini Sandwiches" at bounding box center [281, 420] width 62 height 16
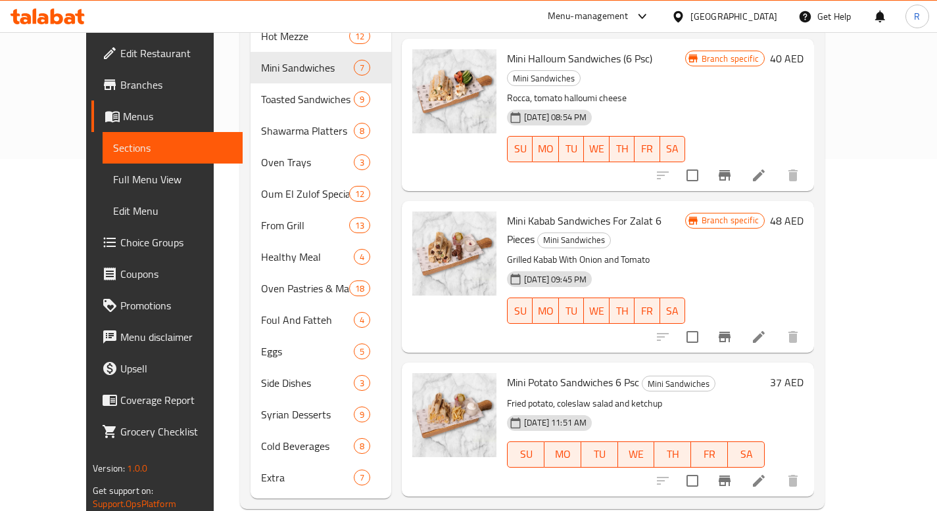
scroll to position [357, 0]
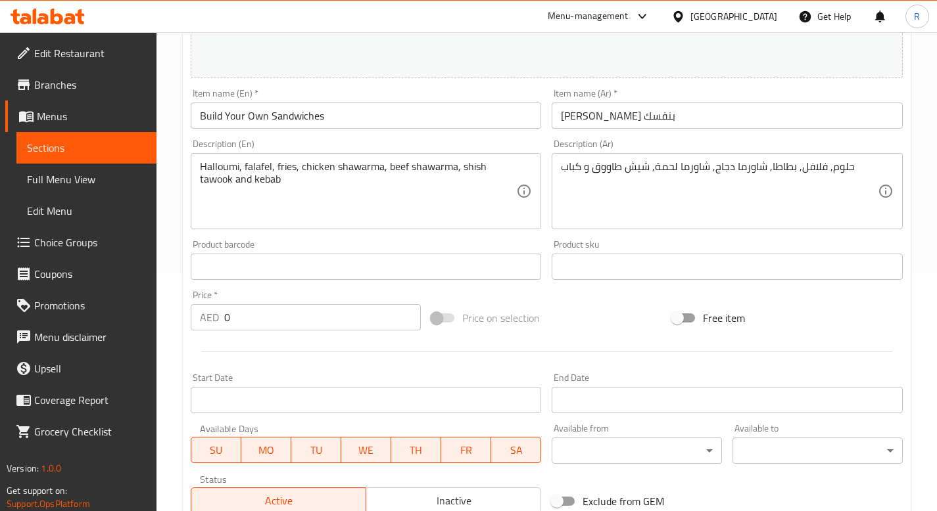
scroll to position [243, 0]
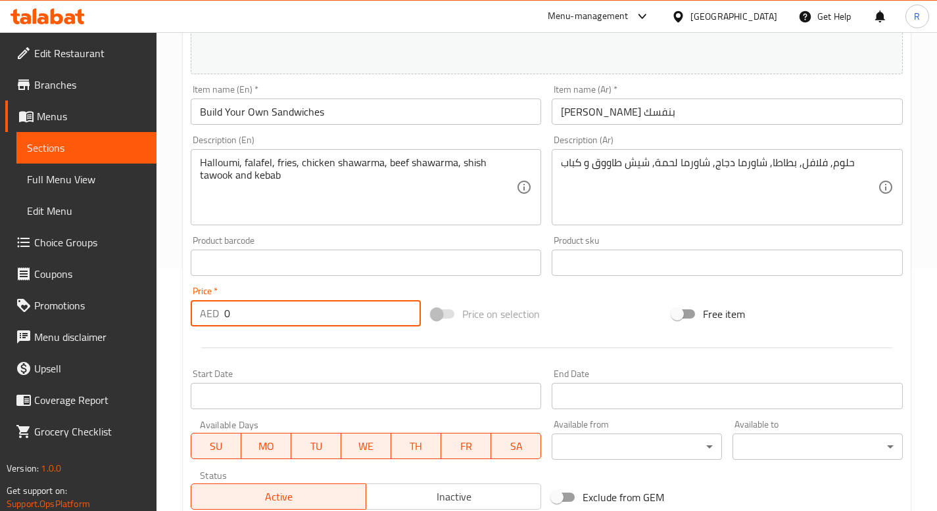
click at [320, 310] on input "0" at bounding box center [322, 313] width 197 height 26
click at [551, 349] on div at bounding box center [546, 348] width 723 height 32
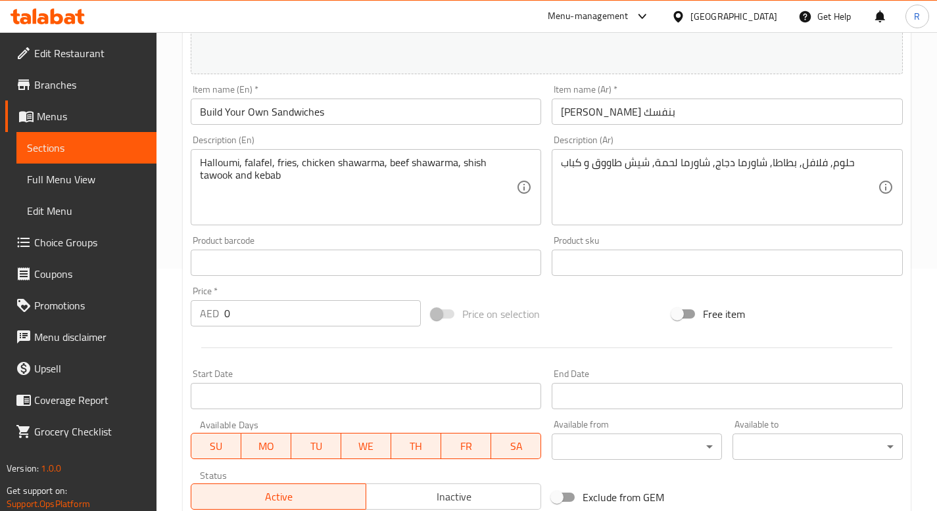
click at [434, 318] on span at bounding box center [443, 314] width 38 height 25
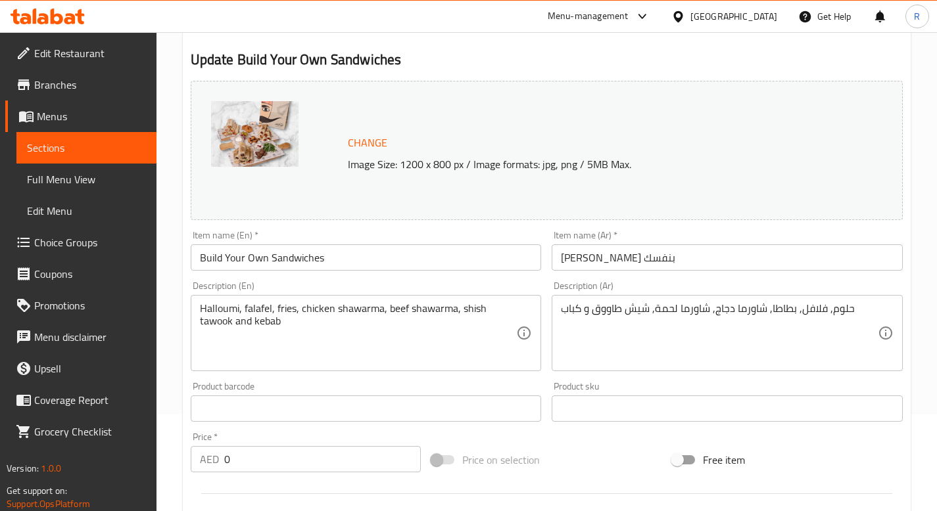
scroll to position [0, 0]
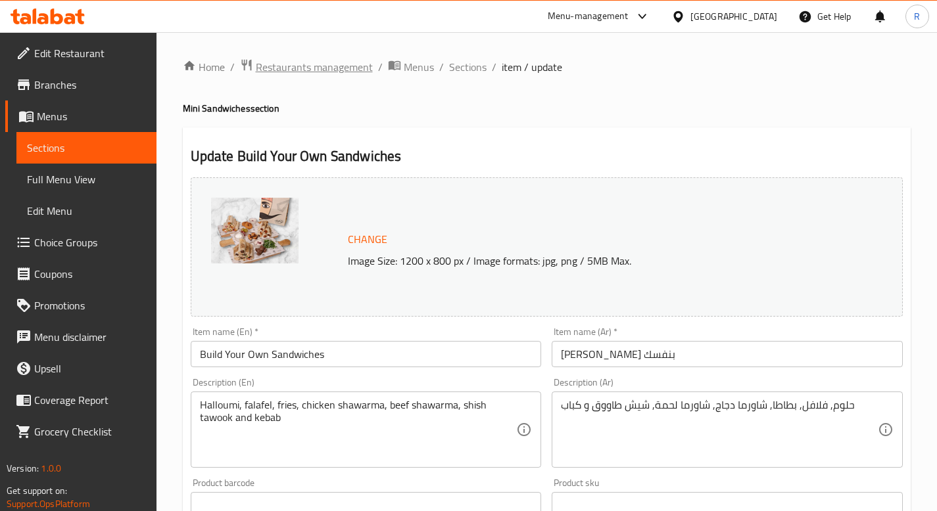
click at [262, 70] on span "Restaurants management" at bounding box center [314, 67] width 117 height 16
